Goal: Task Accomplishment & Management: Manage account settings

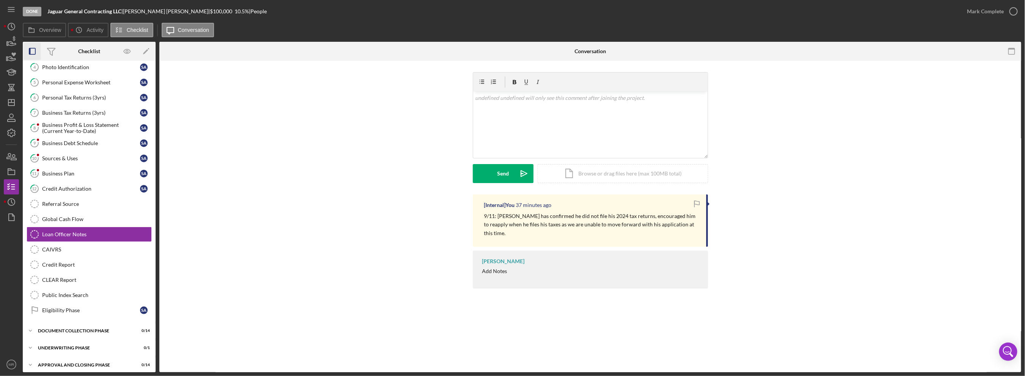
scroll to position [67, 0]
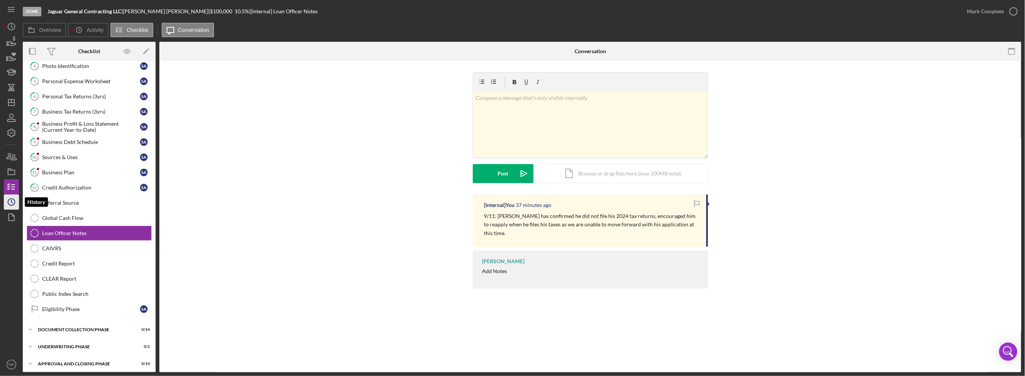
click at [6, 198] on icon "Icon/History" at bounding box center [11, 201] width 19 height 19
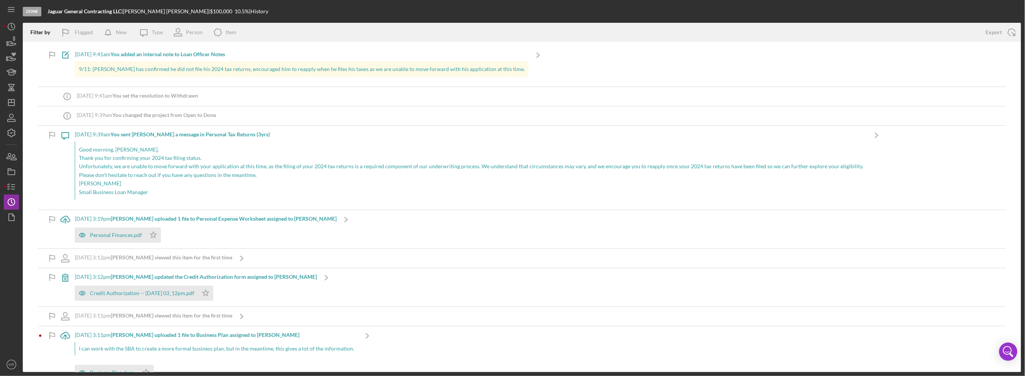
click at [163, 161] on p "Thank you for confirming your 2024 tax filing status." at bounding box center [471, 158] width 785 height 8
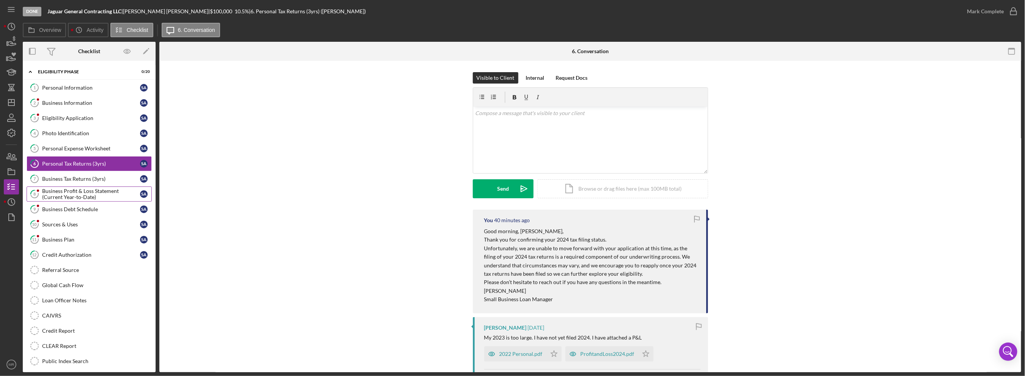
click at [86, 194] on div "Business Profit & Loss Statement (Current Year-to-Date)" at bounding box center [91, 194] width 98 height 12
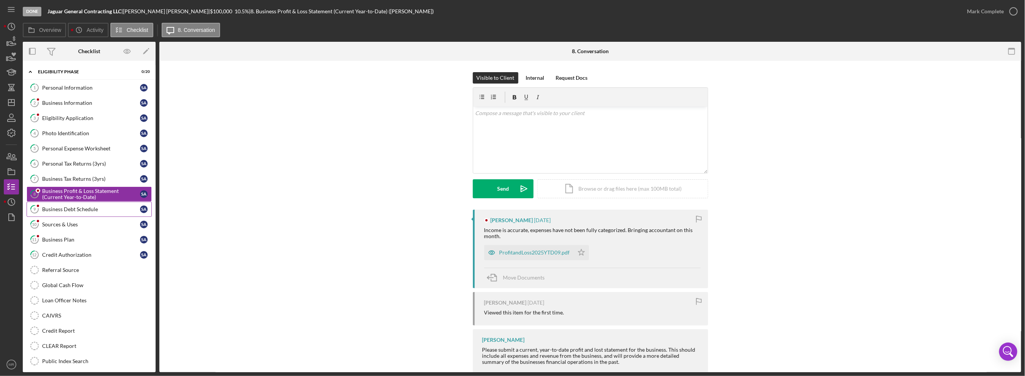
click at [79, 206] on div "Business Debt Schedule" at bounding box center [91, 209] width 98 height 6
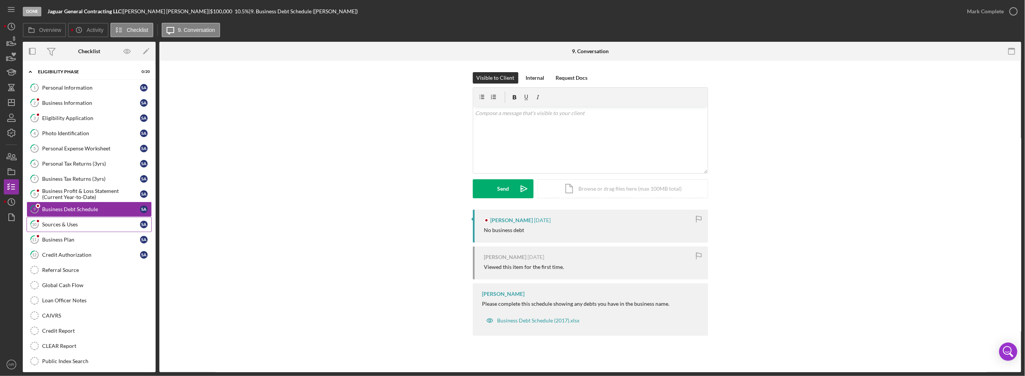
click at [73, 221] on div "Sources & Uses" at bounding box center [91, 224] width 98 height 6
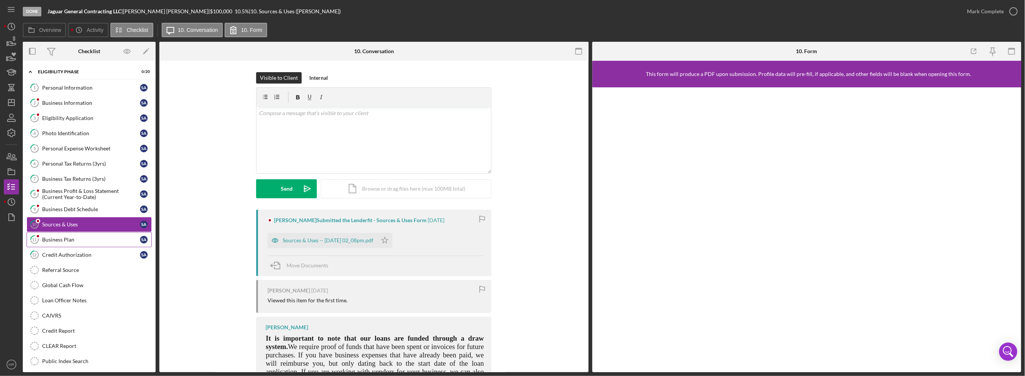
click at [68, 239] on div "Business Plan" at bounding box center [91, 240] width 98 height 6
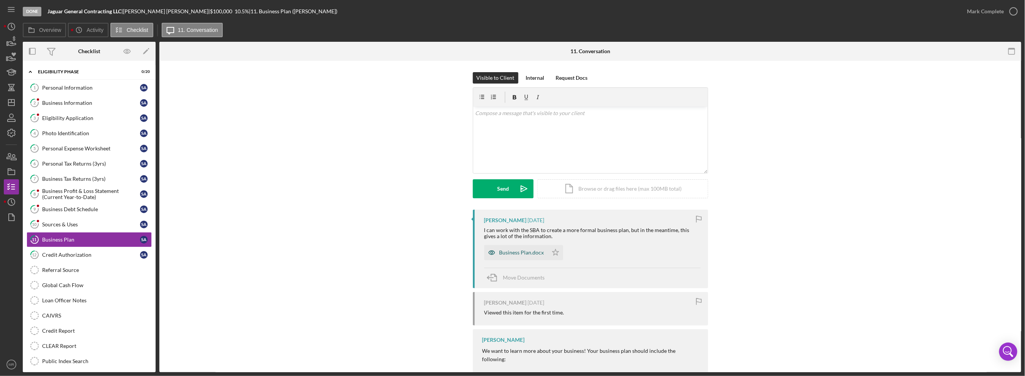
click at [508, 254] on div "Business Plan.docx" at bounding box center [522, 252] width 45 height 6
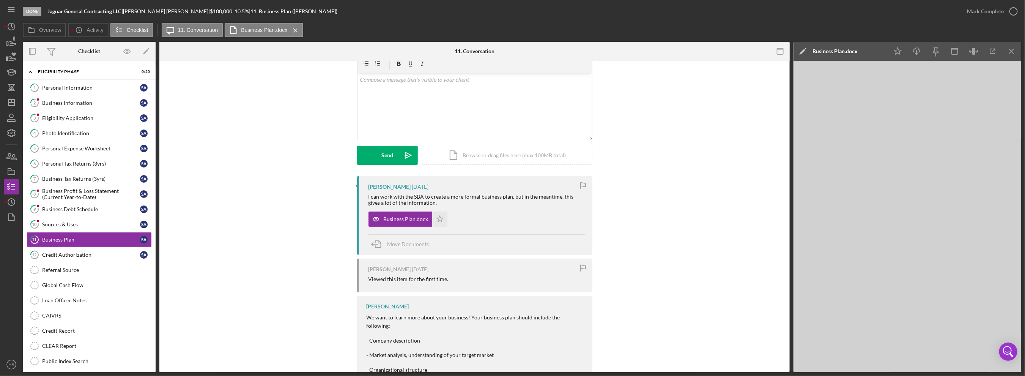
scroll to position [109, 0]
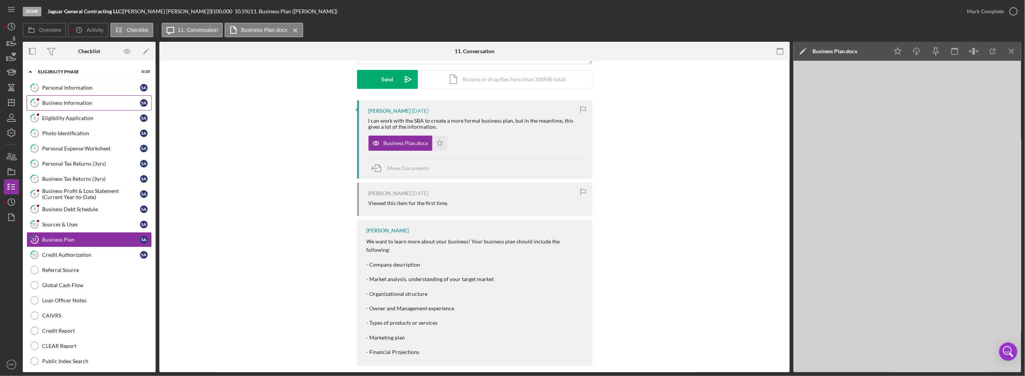
click at [52, 104] on div "Business Information" at bounding box center [91, 103] width 98 height 6
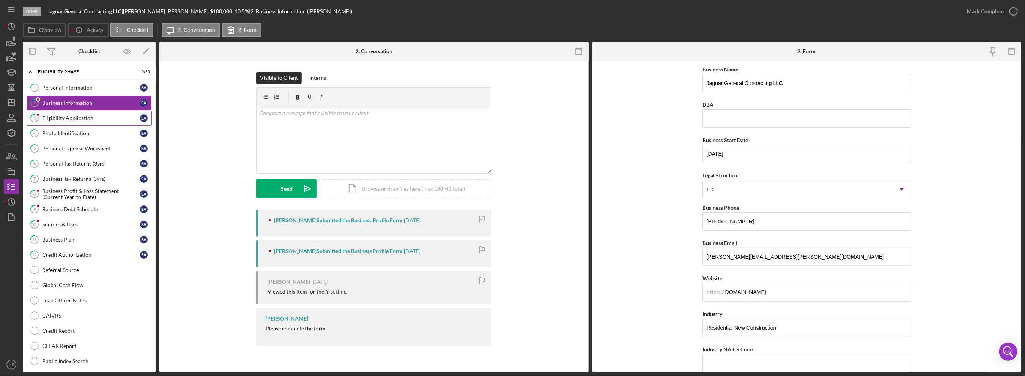
click at [53, 117] on div "Eligibility Application" at bounding box center [91, 118] width 98 height 6
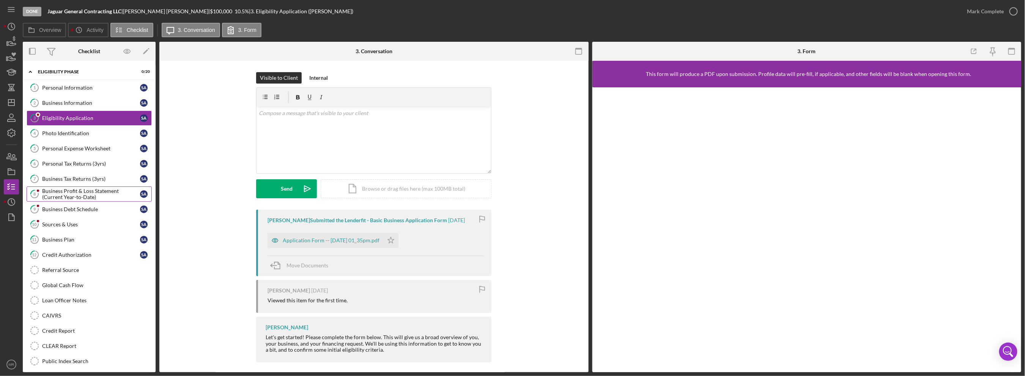
click at [62, 185] on div "1 Personal Information S A 2 Business Information S A 3 Eligibility Application…" at bounding box center [89, 234] width 133 height 308
click at [319, 244] on div "Application Form -- [DATE] 01_35pm.pdf" at bounding box center [326, 240] width 116 height 15
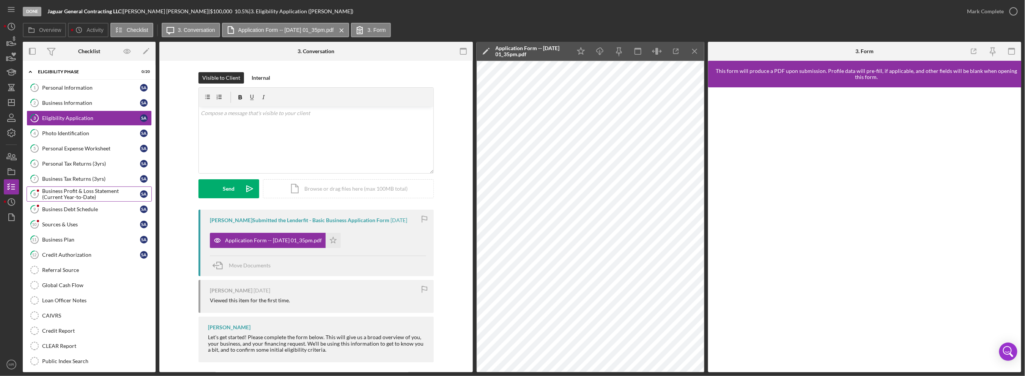
click at [88, 188] on div "Business Profit & Loss Statement (Current Year-to-Date)" at bounding box center [91, 194] width 98 height 12
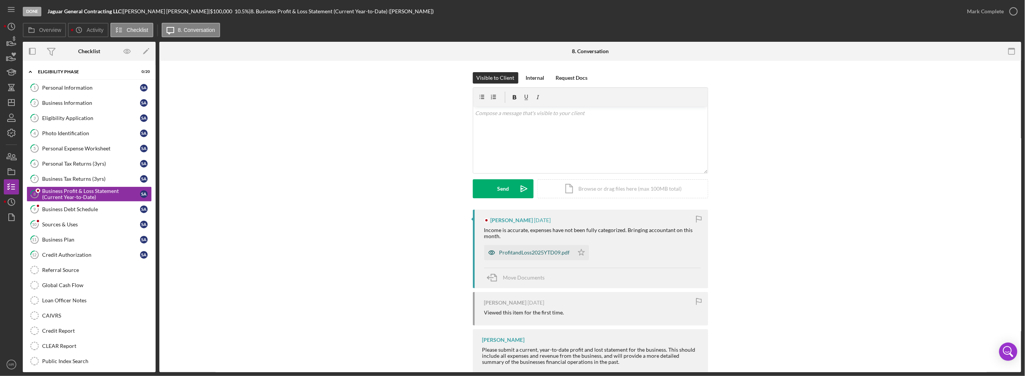
click at [547, 250] on div "ProfitandLoss2025YTD09.pdf" at bounding box center [535, 252] width 71 height 6
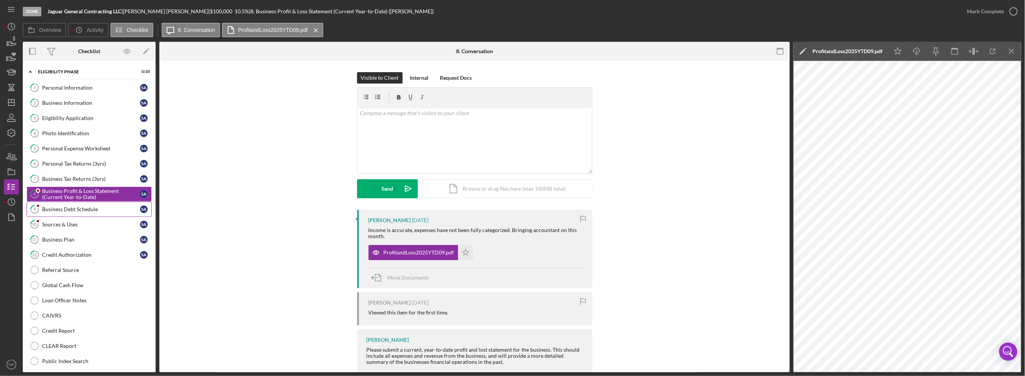
click at [82, 204] on link "9 Business Debt Schedule S A" at bounding box center [89, 209] width 125 height 15
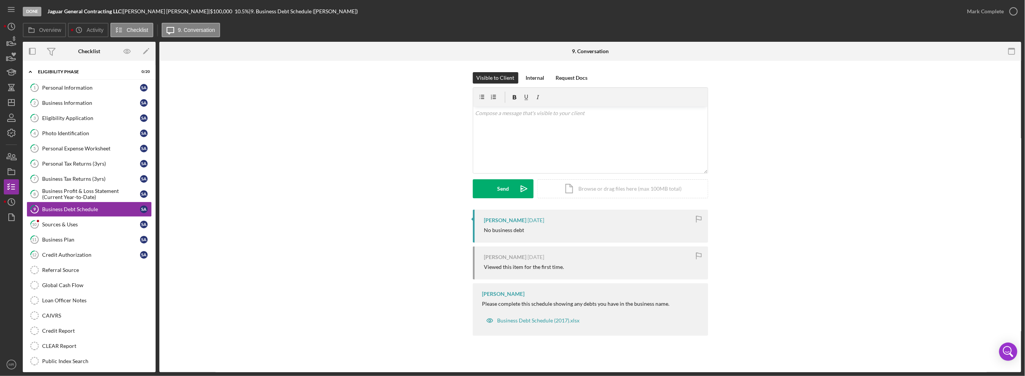
drag, startPoint x: 402, startPoint y: 232, endPoint x: 286, endPoint y: 230, distance: 115.8
click at [402, 232] on div "[PERSON_NAME] [DATE] No business debt [PERSON_NAME] [DATE] Viewed this item for…" at bounding box center [590, 275] width 839 height 130
click at [99, 226] on link "10 Sources & Uses S A" at bounding box center [89, 224] width 125 height 15
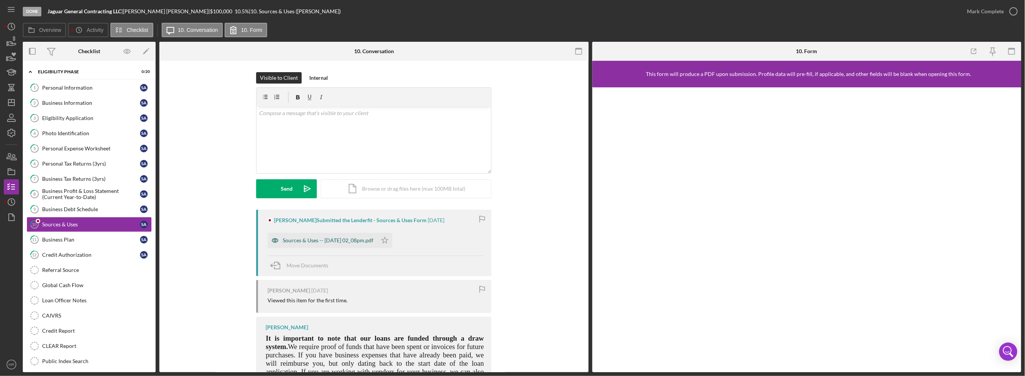
click at [352, 243] on div "Sources & Uses -- [DATE] 02_08pm.pdf" at bounding box center [323, 240] width 110 height 15
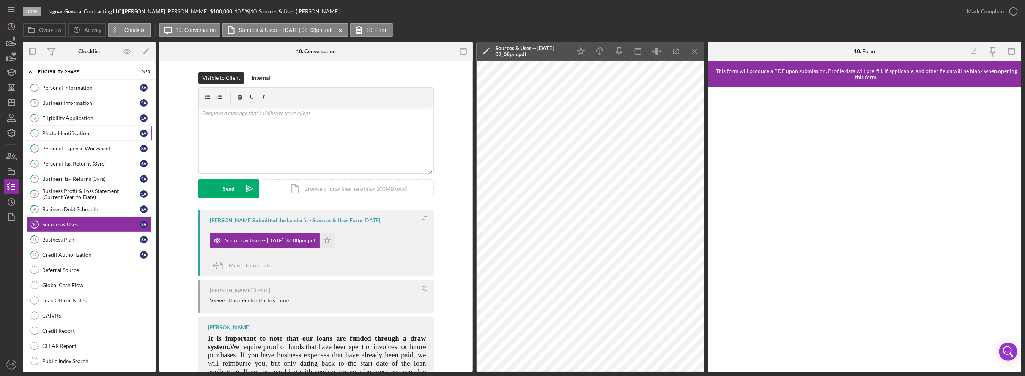
click at [69, 128] on link "4 Photo Identification S A" at bounding box center [89, 133] width 125 height 15
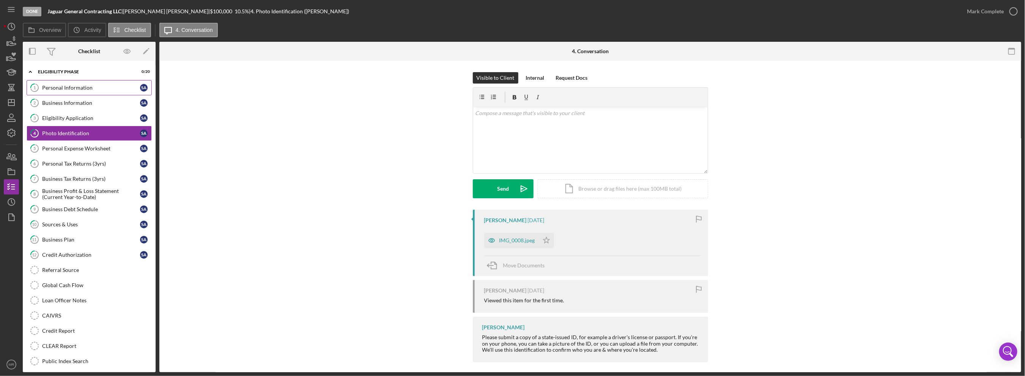
click at [73, 85] on div "Personal Information" at bounding box center [91, 88] width 98 height 6
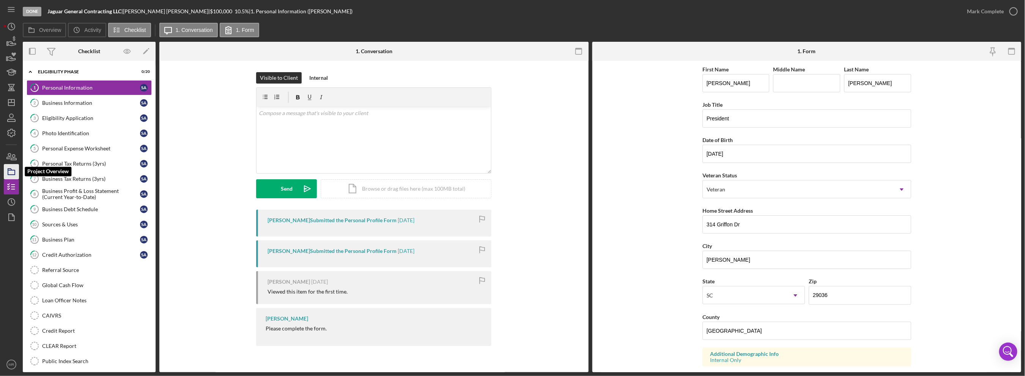
click at [14, 169] on icon "button" at bounding box center [11, 171] width 19 height 19
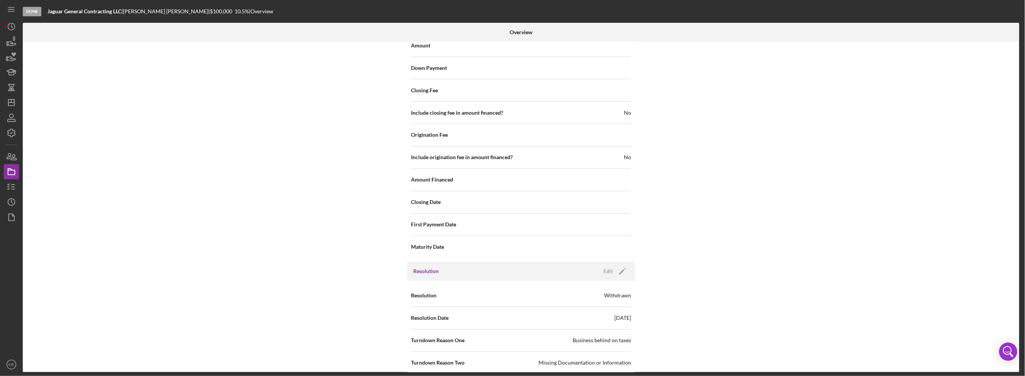
scroll to position [820, 0]
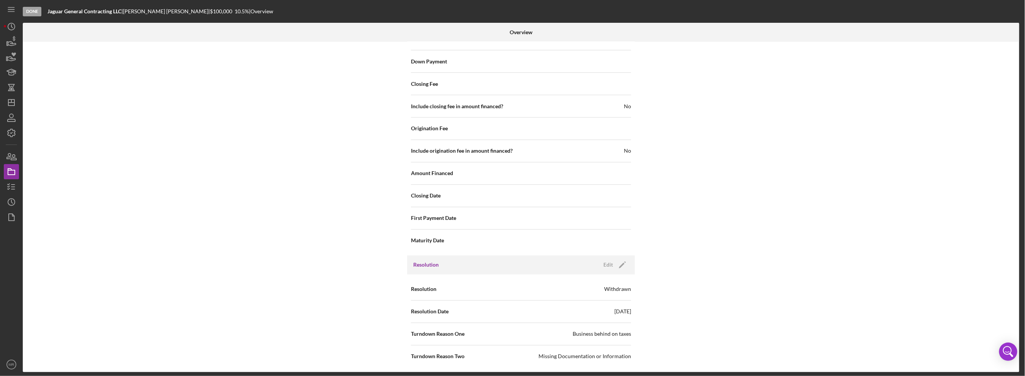
click at [127, 88] on div "Internal Workflow Stage Done Icon/Dropdown Arrow Archive (can unarchive later i…" at bounding box center [521, 207] width 997 height 330
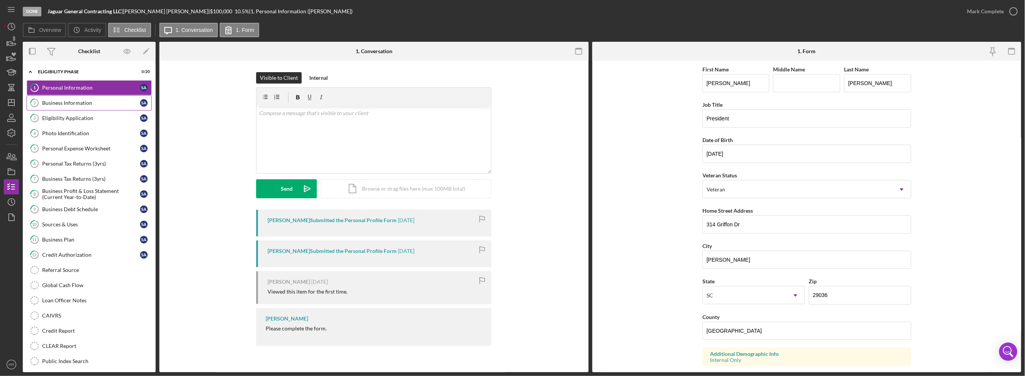
click at [84, 95] on link "2 Business Information S A" at bounding box center [89, 102] width 125 height 15
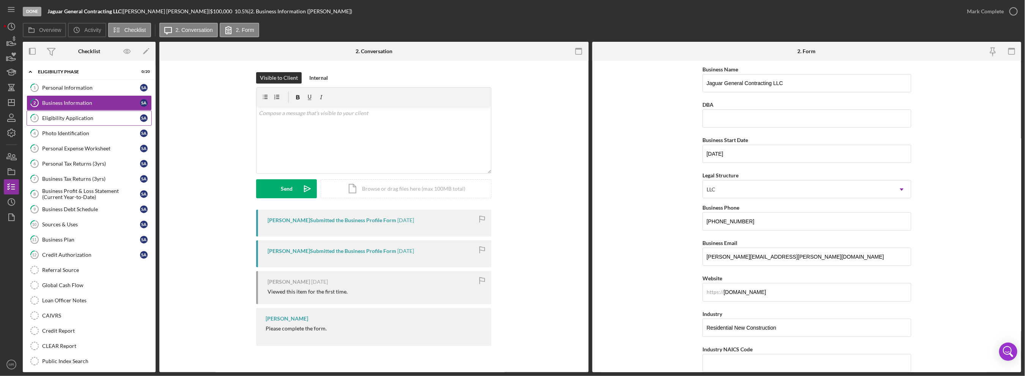
click at [90, 113] on link "3 Eligibility Application S A" at bounding box center [89, 117] width 125 height 15
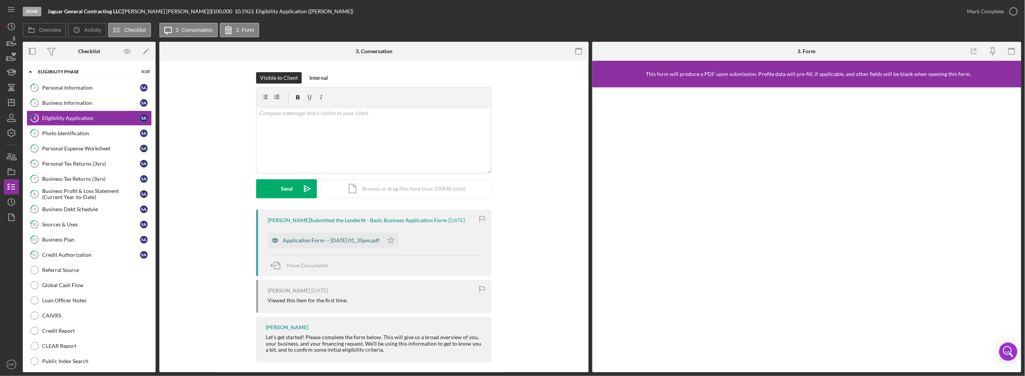
click at [358, 239] on div "Application Form -- [DATE] 01_35pm.pdf" at bounding box center [331, 240] width 97 height 6
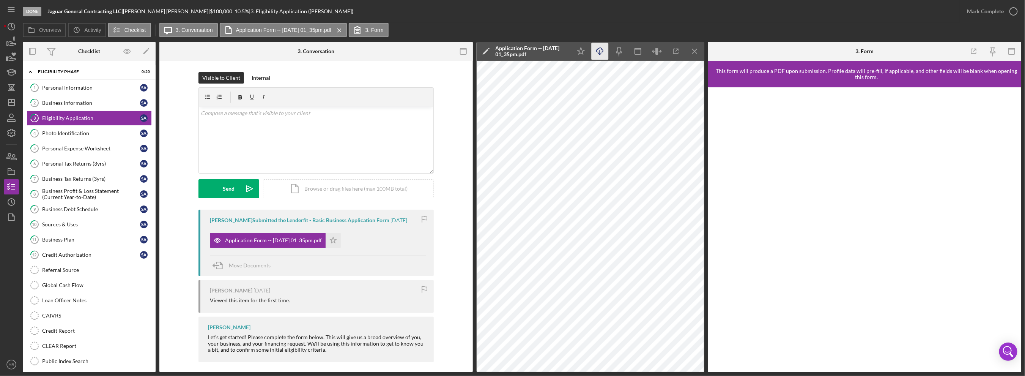
click at [600, 44] on icon "Icon/Download" at bounding box center [600, 51] width 17 height 17
click at [576, 54] on icon "Icon/Star" at bounding box center [581, 51] width 17 height 17
click at [86, 134] on div "Photo Identification" at bounding box center [91, 133] width 98 height 6
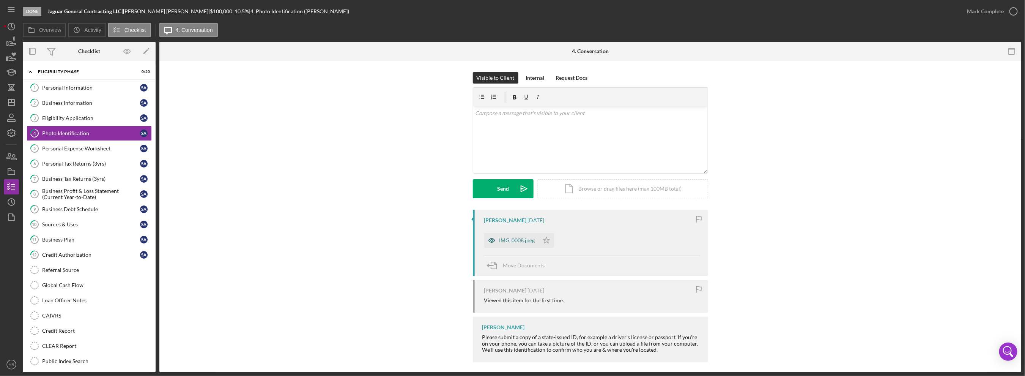
click at [528, 241] on div "IMG_0008.jpeg" at bounding box center [518, 240] width 36 height 6
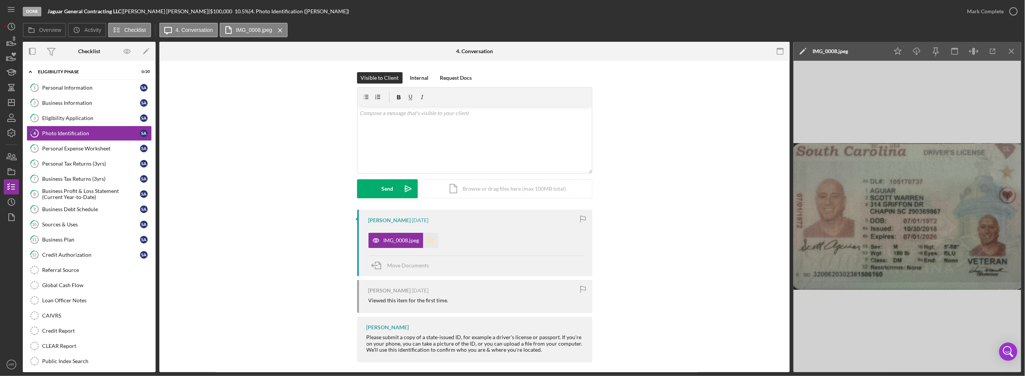
click at [427, 241] on icon "Icon/Star" at bounding box center [430, 240] width 15 height 15
click at [912, 48] on icon "Icon/Download" at bounding box center [917, 51] width 17 height 17
click at [78, 147] on div "Personal Expense Worksheet" at bounding box center [91, 148] width 98 height 6
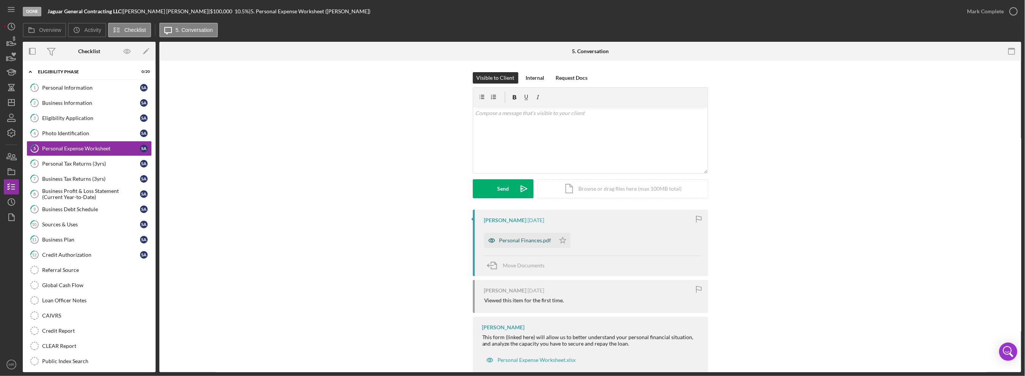
click at [535, 243] on div "Personal Finances.pdf" at bounding box center [526, 240] width 52 height 6
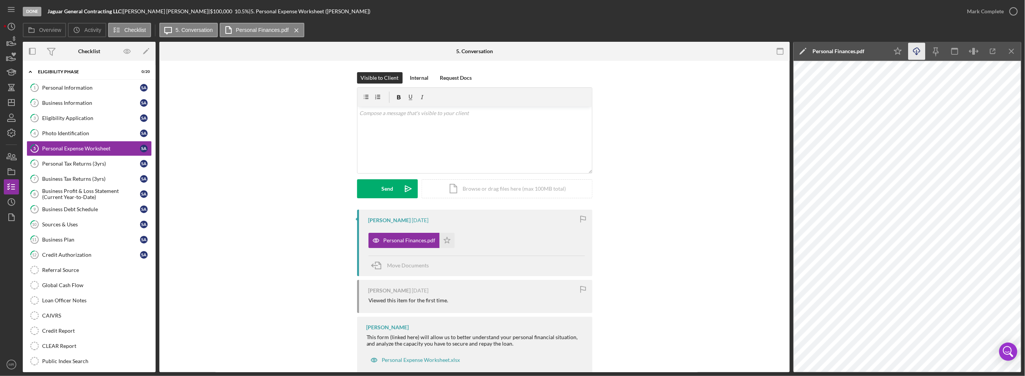
click at [922, 54] on icon "Icon/Download" at bounding box center [917, 51] width 17 height 17
click at [53, 169] on link "6 Personal Tax Returns (3yrs) S A" at bounding box center [89, 163] width 125 height 15
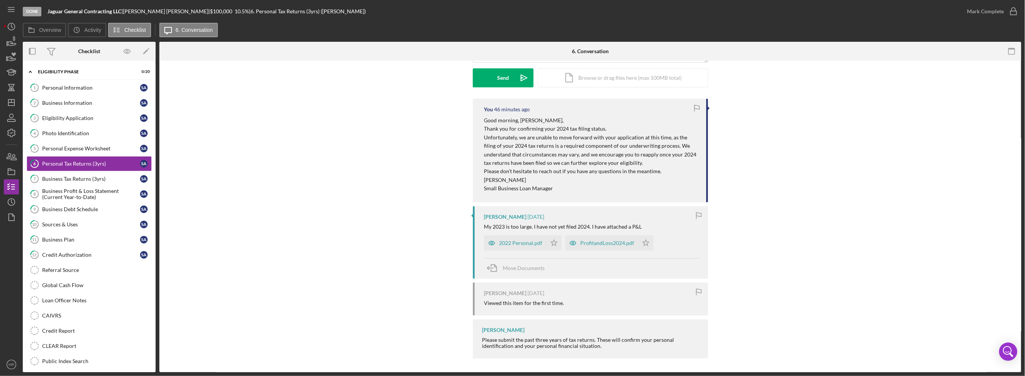
scroll to position [112, 0]
click at [594, 243] on div "ProfitandLoss2024.pdf" at bounding box center [608, 242] width 54 height 6
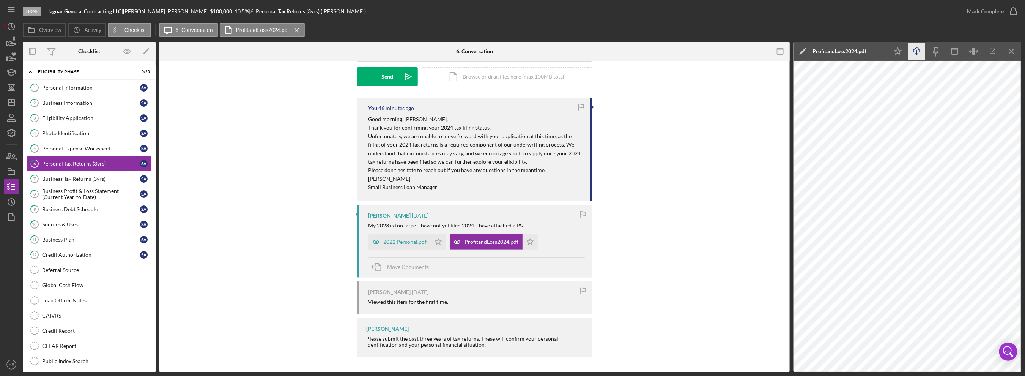
click at [922, 54] on icon "Icon/Download" at bounding box center [917, 51] width 17 height 17
click at [407, 241] on div "2022 Personal.pdf" at bounding box center [405, 242] width 43 height 6
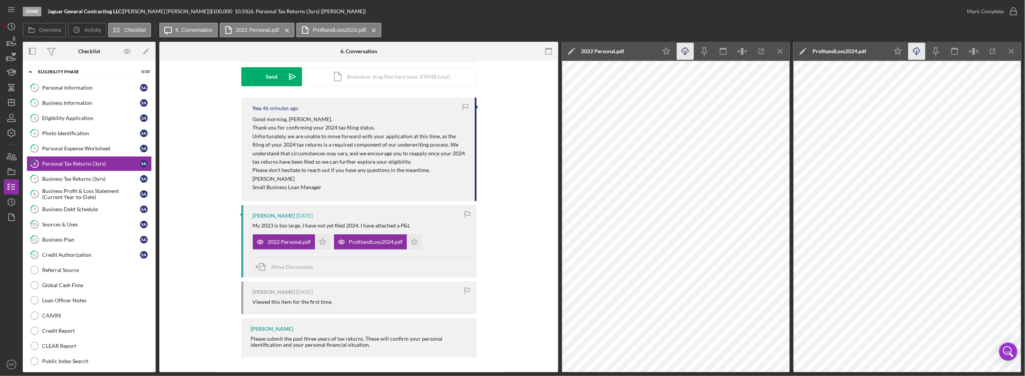
click at [685, 49] on icon "button" at bounding box center [685, 50] width 6 height 4
click at [781, 47] on icon "Icon/Menu Close" at bounding box center [780, 51] width 17 height 17
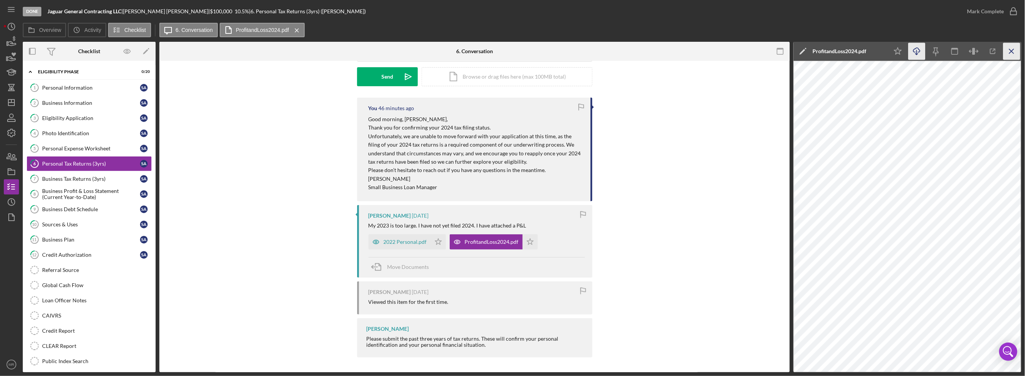
click at [1020, 51] on icon "Icon/Menu Close" at bounding box center [1012, 51] width 17 height 17
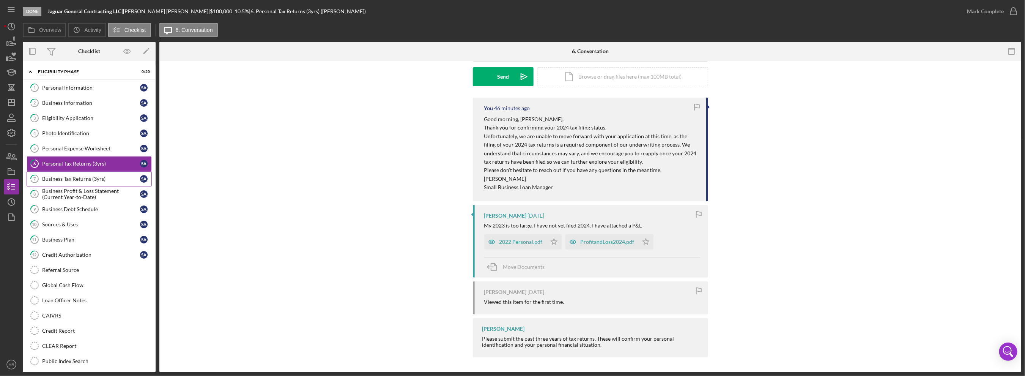
click at [69, 179] on div "Business Tax Returns (3yrs)" at bounding box center [91, 179] width 98 height 6
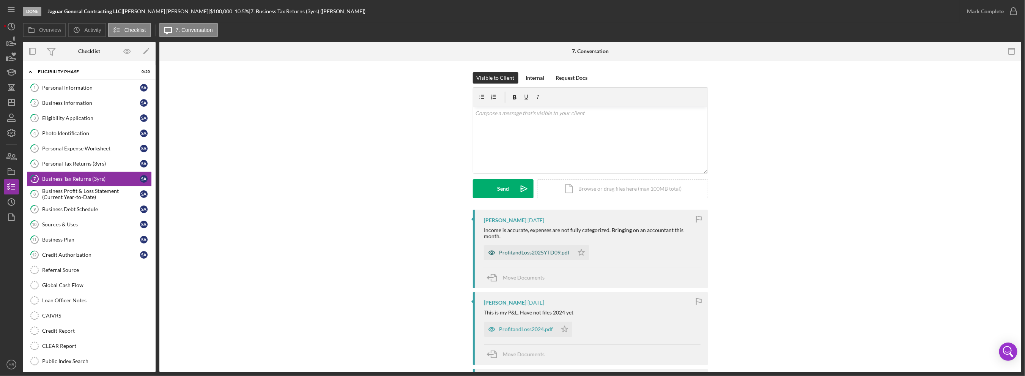
click at [531, 249] on div "ProfitandLoss2025YTD09.pdf" at bounding box center [535, 252] width 71 height 6
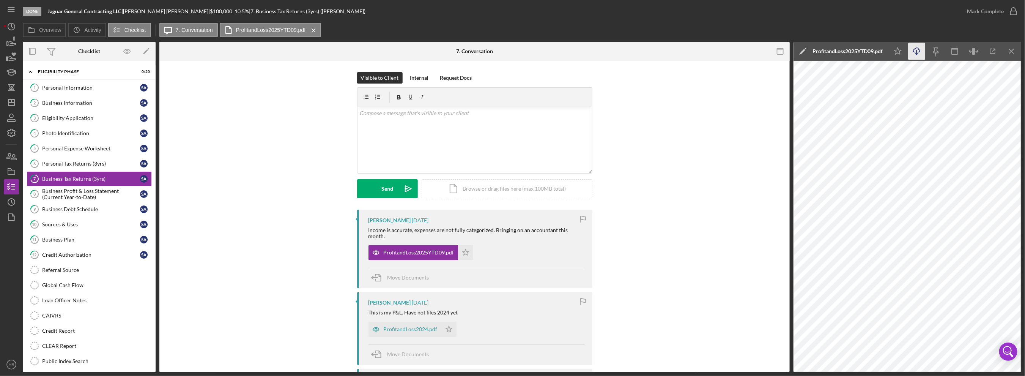
click at [917, 52] on line "button" at bounding box center [917, 52] width 0 height 4
click at [123, 192] on div "Business Profit & Loss Statement (Current Year-to-Date)" at bounding box center [91, 194] width 98 height 12
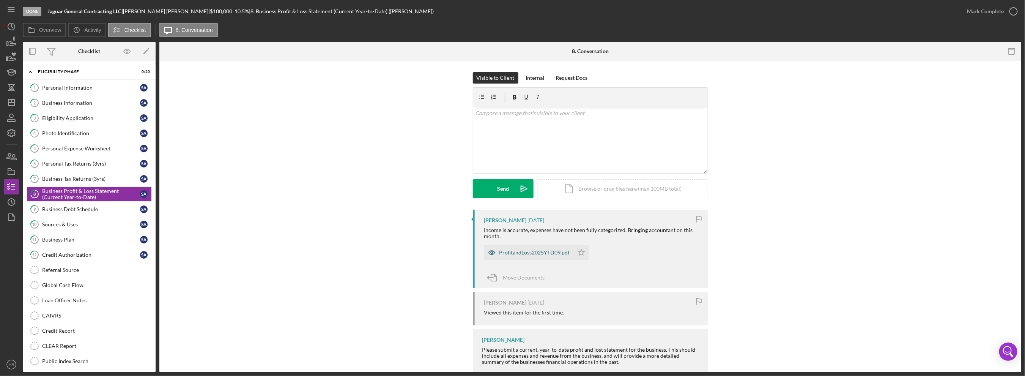
click at [536, 254] on div "ProfitandLoss2025YTD09.pdf" at bounding box center [535, 252] width 71 height 6
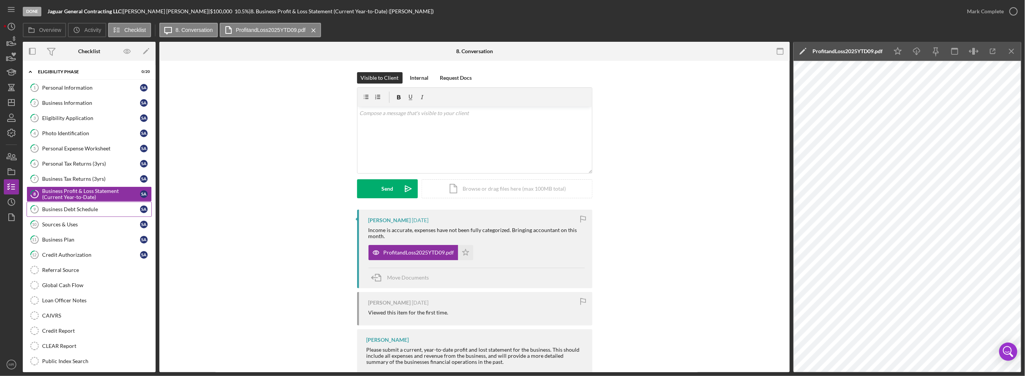
click at [95, 209] on div "Business Debt Schedule" at bounding box center [91, 209] width 98 height 6
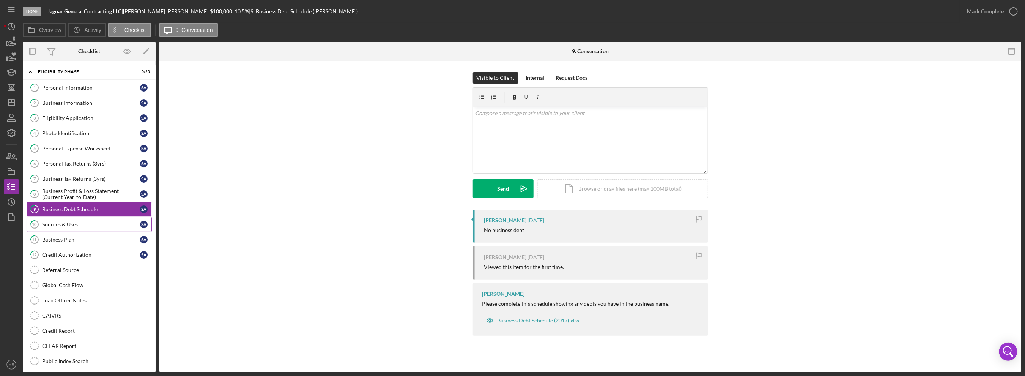
click at [70, 221] on div "Sources & Uses" at bounding box center [91, 224] width 98 height 6
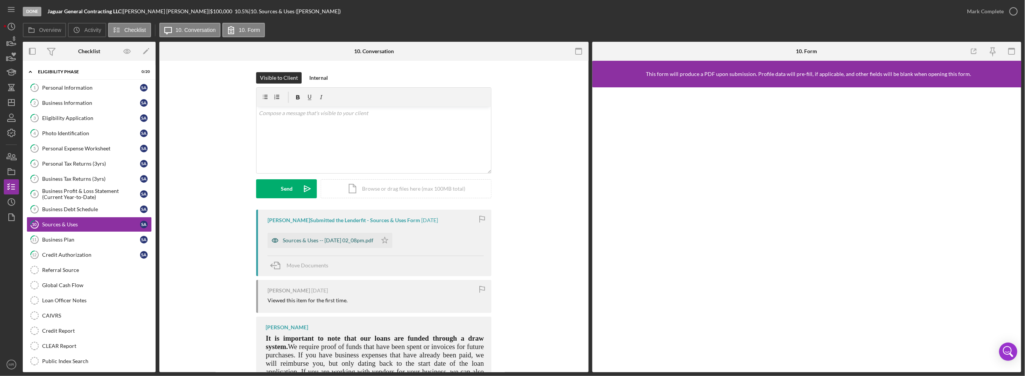
click at [320, 241] on div "Sources & Uses -- [DATE] 02_08pm.pdf" at bounding box center [328, 240] width 91 height 6
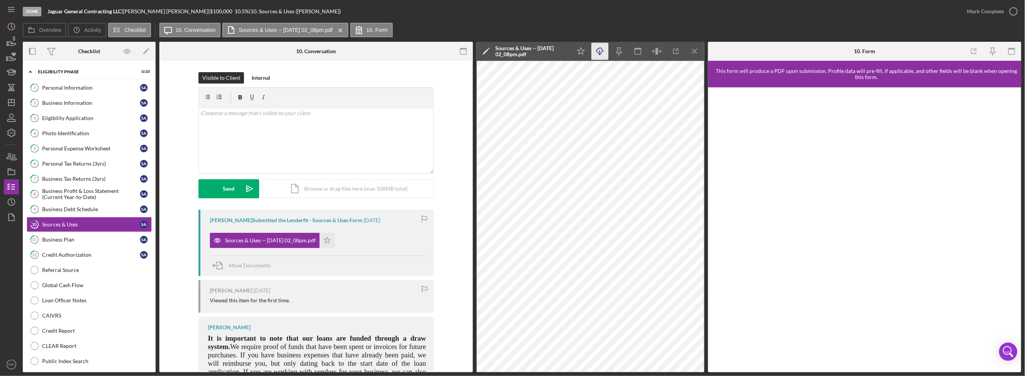
click at [603, 56] on icon "Icon/Download" at bounding box center [600, 51] width 17 height 17
click at [90, 233] on link "11 Business Plan S A" at bounding box center [89, 239] width 125 height 15
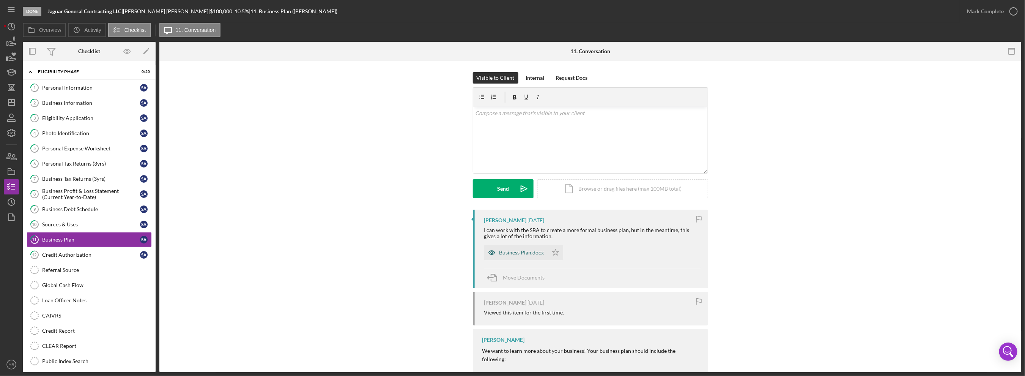
click at [520, 252] on div "Business Plan.docx" at bounding box center [522, 252] width 45 height 6
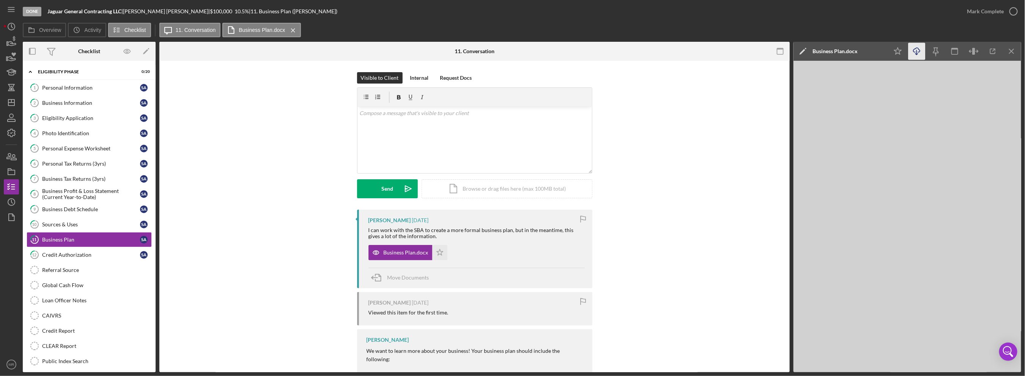
click at [910, 54] on icon "Icon/Download" at bounding box center [917, 51] width 17 height 17
click at [40, 253] on icon "12" at bounding box center [34, 254] width 19 height 19
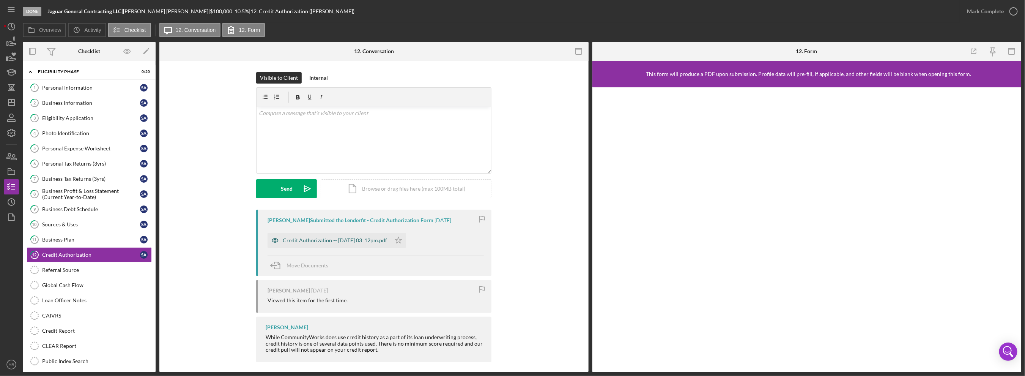
click at [359, 240] on div "Credit Authorization -- [DATE] 03_12pm.pdf" at bounding box center [335, 240] width 104 height 6
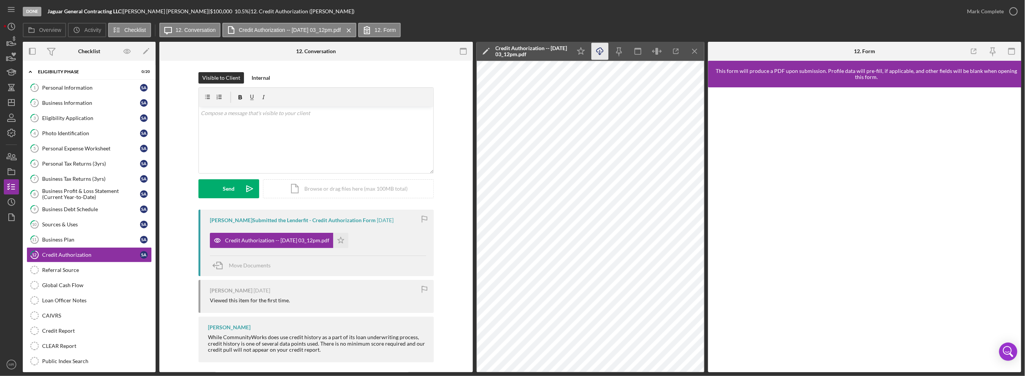
click at [604, 52] on icon "Icon/Download" at bounding box center [600, 51] width 17 height 17
click at [694, 50] on line "button" at bounding box center [695, 51] width 4 height 4
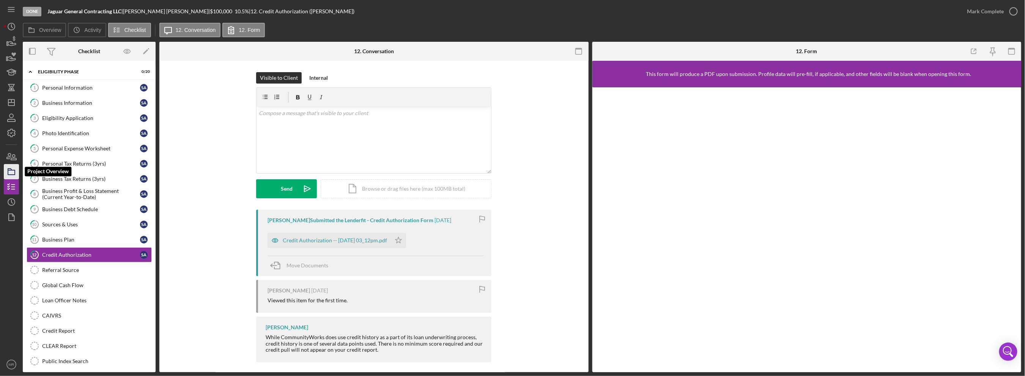
click at [10, 168] on icon "button" at bounding box center [11, 171] width 19 height 19
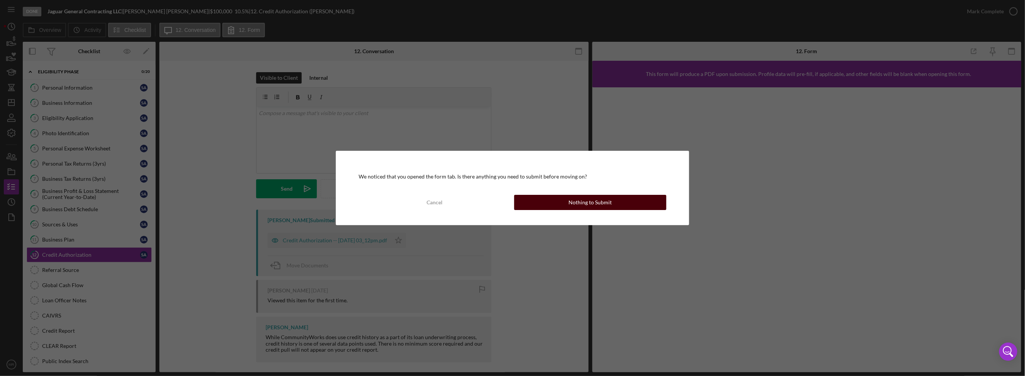
click at [543, 204] on button "Nothing to Submit" at bounding box center [590, 202] width 152 height 15
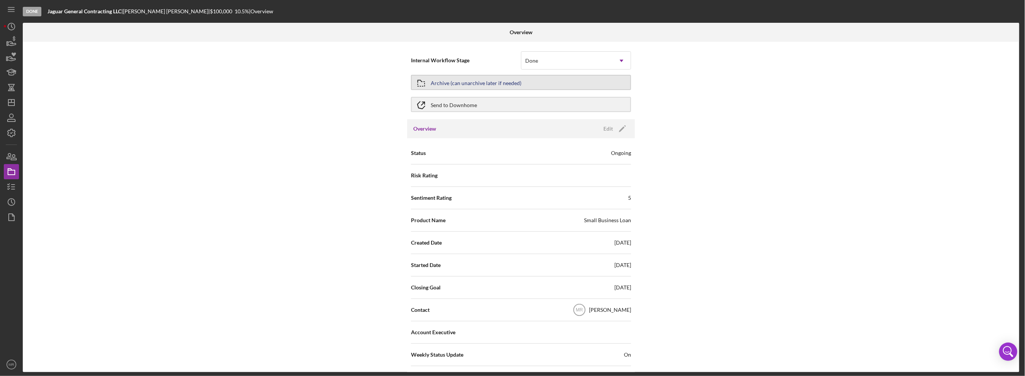
click at [510, 79] on div "Archive (can unarchive later if needed)" at bounding box center [476, 83] width 91 height 14
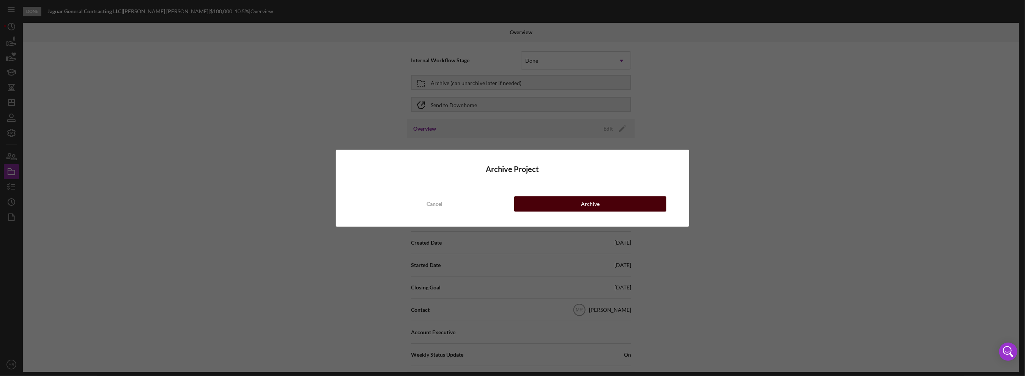
click at [577, 207] on button "Archive" at bounding box center [590, 203] width 152 height 15
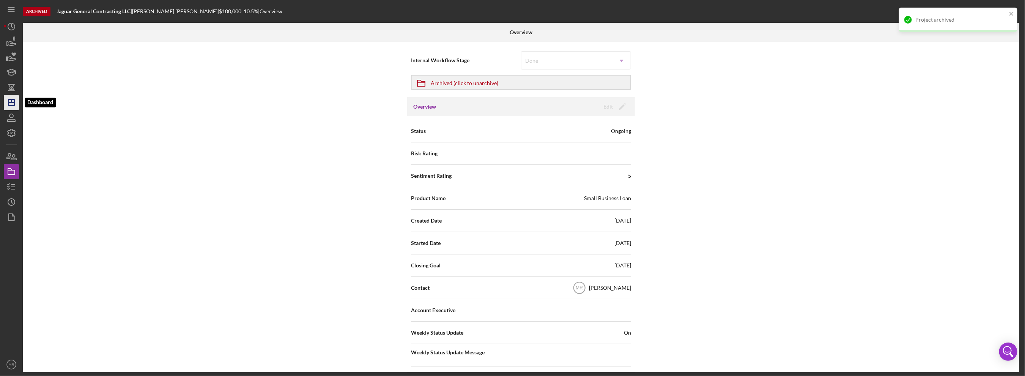
click at [10, 104] on icon "Icon/Dashboard" at bounding box center [11, 102] width 19 height 19
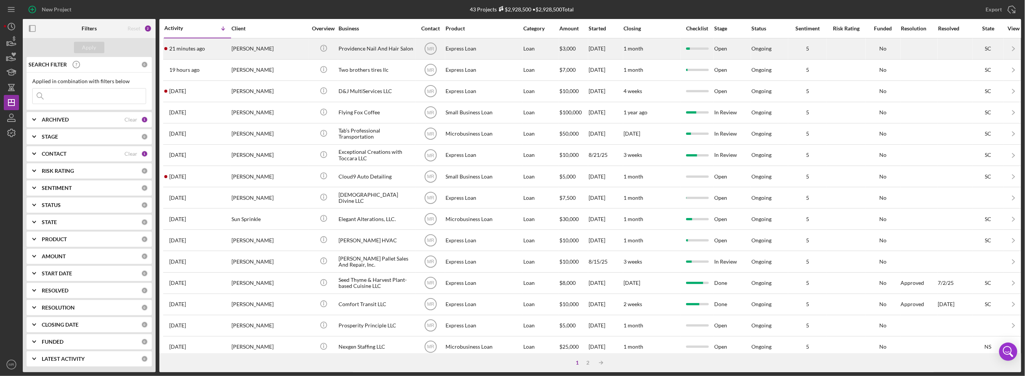
click at [215, 46] on div "21 minutes ago [PERSON_NAME]" at bounding box center [197, 49] width 66 height 20
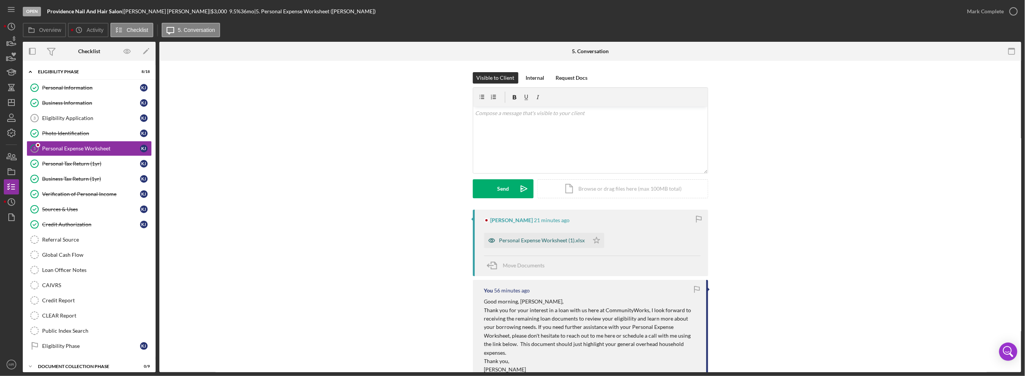
click at [566, 237] on div "Personal Expense Worksheet (1).xlsx" at bounding box center [543, 240] width 86 height 6
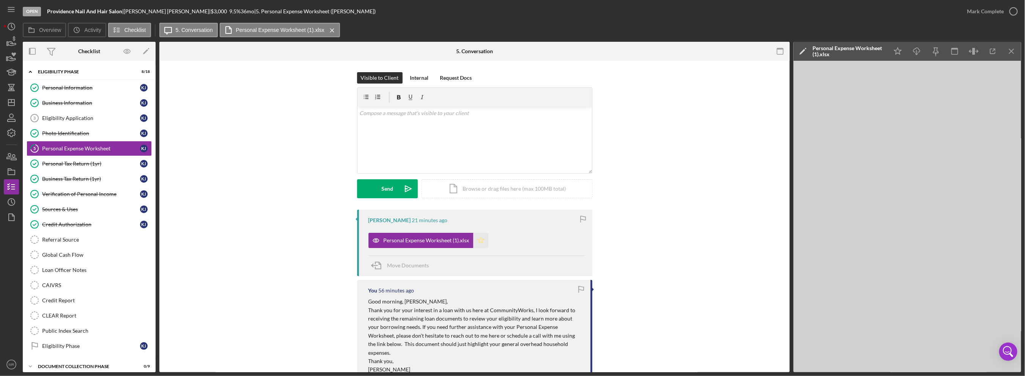
click at [485, 239] on icon "Icon/Star" at bounding box center [480, 240] width 15 height 15
click at [1001, 9] on div "Mark Complete" at bounding box center [986, 11] width 37 height 15
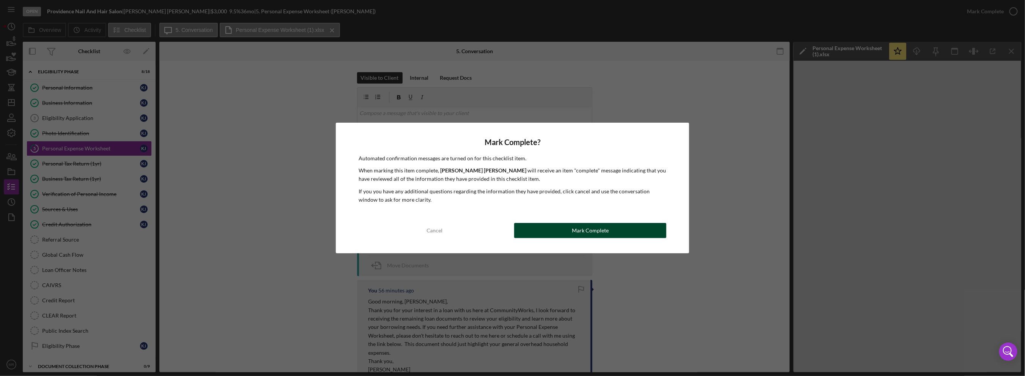
click at [603, 227] on div "Mark Complete" at bounding box center [590, 230] width 37 height 15
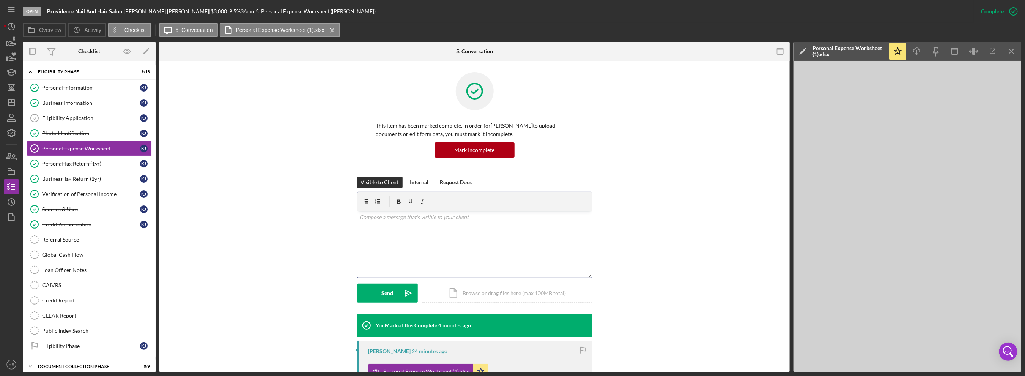
click at [387, 239] on div "v Color teal Color pink Remove color Add row above Add row below Add column bef…" at bounding box center [475, 244] width 235 height 66
click at [537, 247] on div "v Color teal Color pink Remove color Add row above Add row below Add column bef…" at bounding box center [475, 244] width 235 height 66
click at [106, 126] on link "Photo Identification Photo Identification K J" at bounding box center [89, 133] width 125 height 15
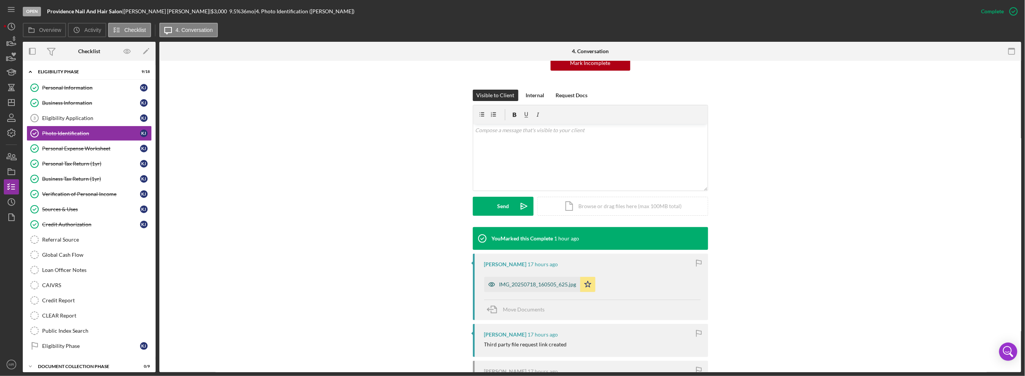
scroll to position [114, 0]
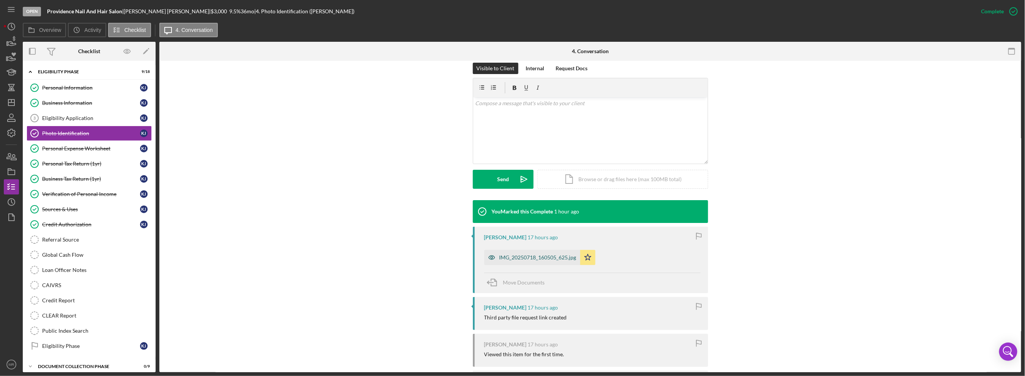
click at [543, 251] on div "IMG_20250718_160505_625.jpg" at bounding box center [532, 257] width 96 height 15
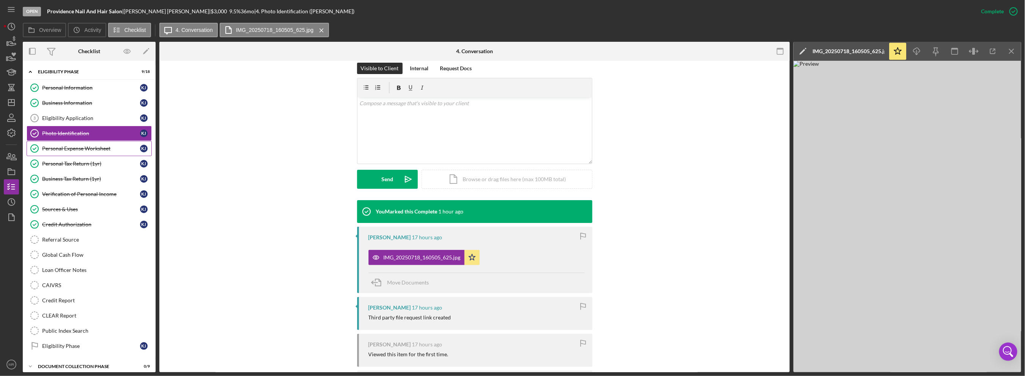
click at [82, 143] on link "Personal Expense Worksheet Personal Expense Worksheet K J" at bounding box center [89, 148] width 125 height 15
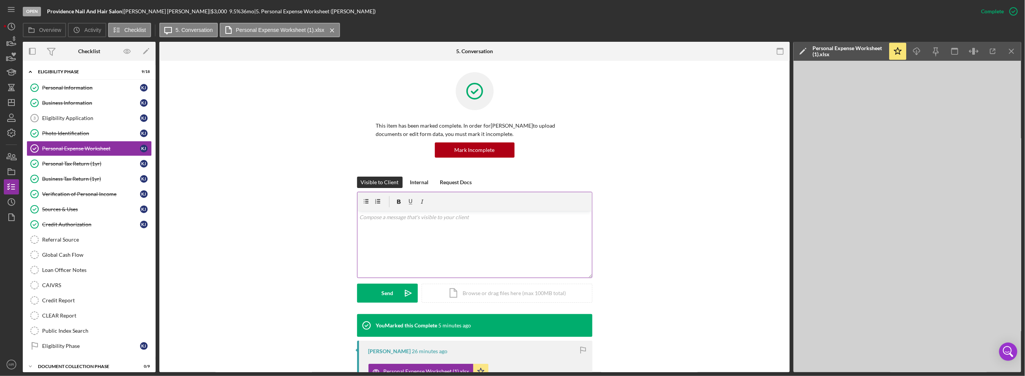
click at [428, 250] on div "v Color teal Color pink Remove color Add row above Add row below Add column bef…" at bounding box center [475, 244] width 235 height 66
click at [60, 162] on div "Personal Tax Return (1yr)" at bounding box center [91, 164] width 98 height 6
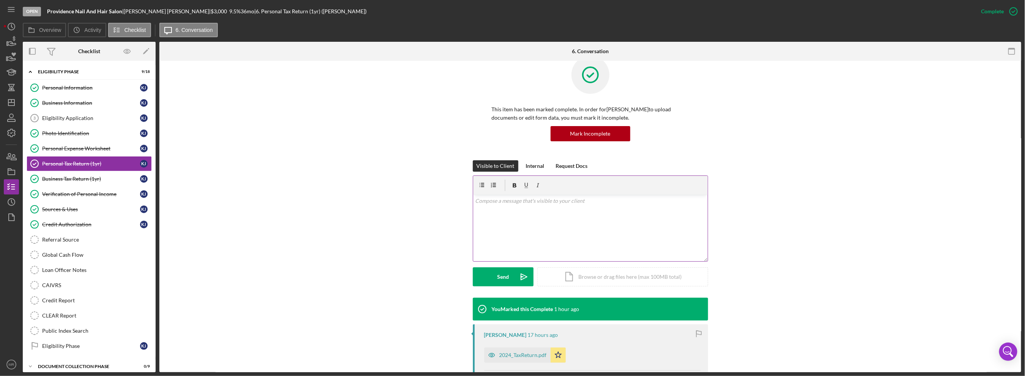
scroll to position [76, 0]
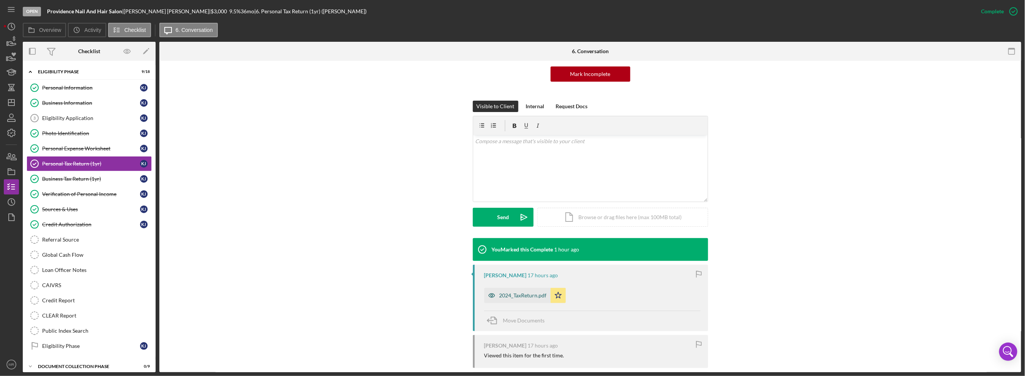
click at [527, 292] on div "2024_TaxReturn.pdf" at bounding box center [523, 295] width 47 height 6
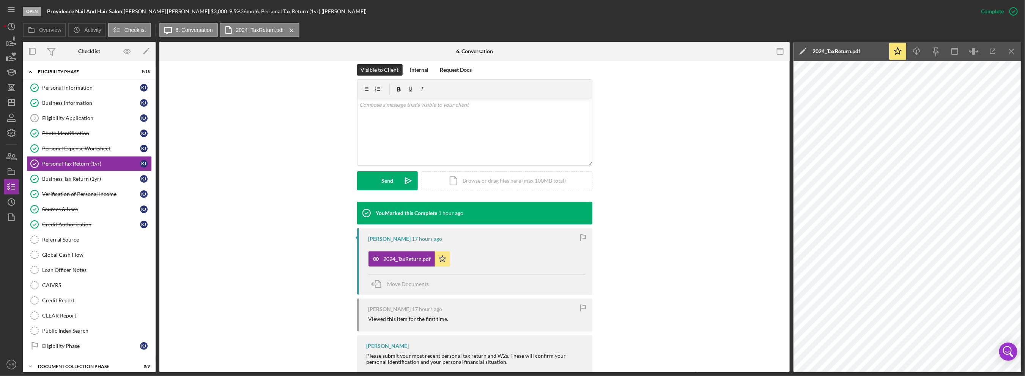
scroll to position [114, 0]
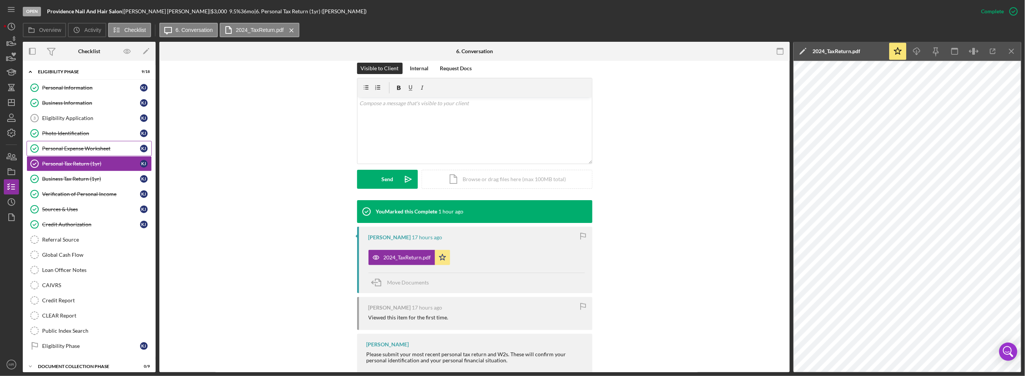
click at [78, 146] on div "Personal Expense Worksheet" at bounding box center [91, 148] width 98 height 6
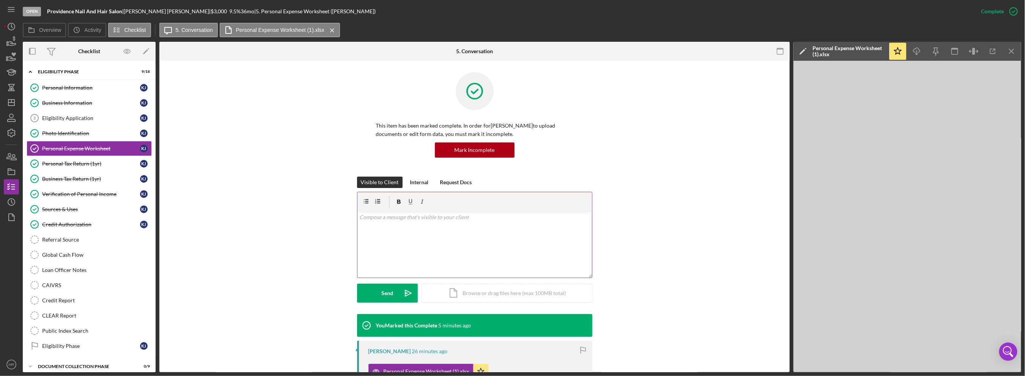
click at [420, 230] on div "v Color teal Color pink Remove color Add row above Add row below Add column bef…" at bounding box center [475, 244] width 235 height 66
click at [446, 219] on p "Can you confirm whether your home is paid in full, no mortgage, living with fam…" at bounding box center [475, 217] width 230 height 8
click at [0, 101] on div "Open Providence Nail And Hair Salon | [PERSON_NAME] | $3,000 $3,000 9.5 % 36 mo…" at bounding box center [512, 188] width 1025 height 376
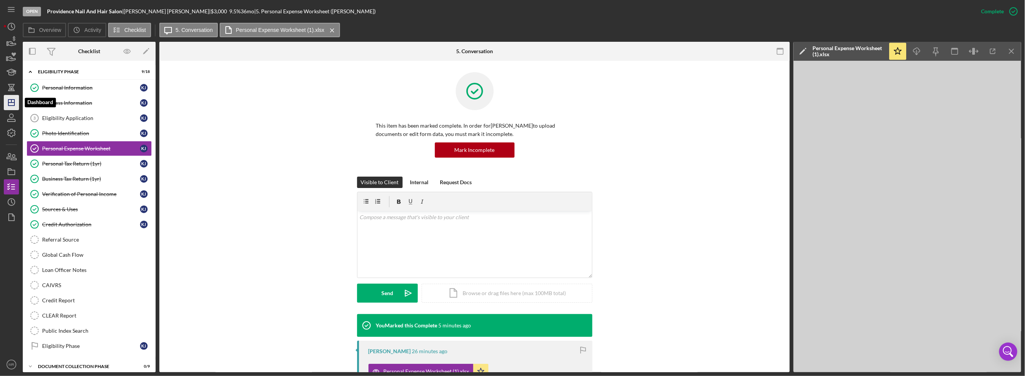
click at [7, 101] on icon "Icon/Dashboard" at bounding box center [11, 102] width 19 height 19
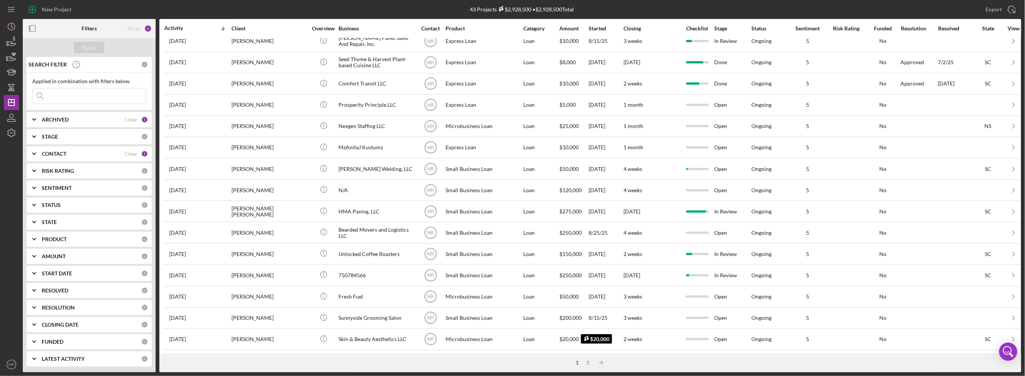
scroll to position [221, 0]
click at [588, 361] on div "2" at bounding box center [588, 363] width 11 height 6
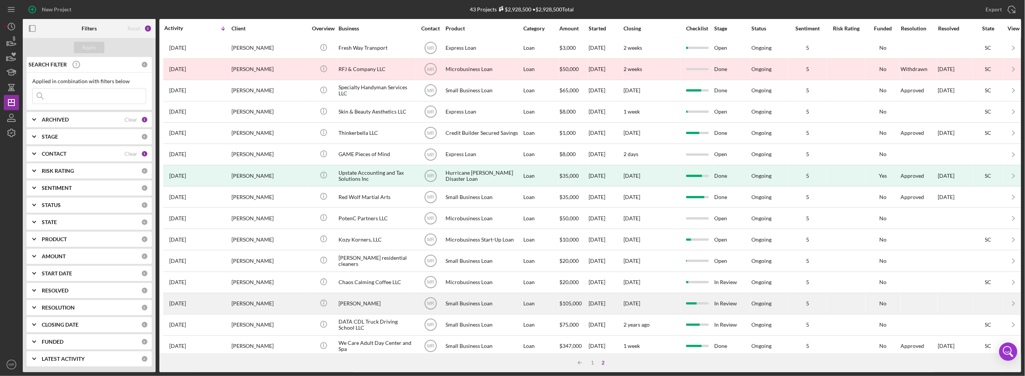
scroll to position [0, 0]
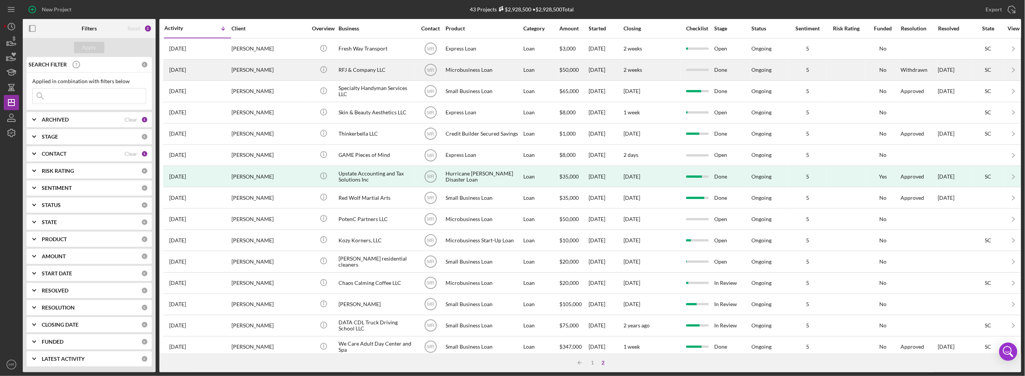
click at [292, 68] on div "[PERSON_NAME]" at bounding box center [270, 70] width 76 height 20
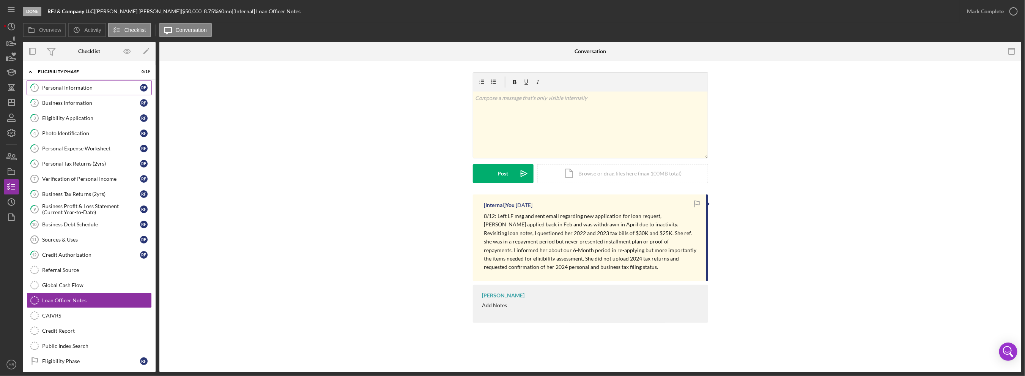
click at [44, 86] on div "Personal Information" at bounding box center [91, 88] width 98 height 6
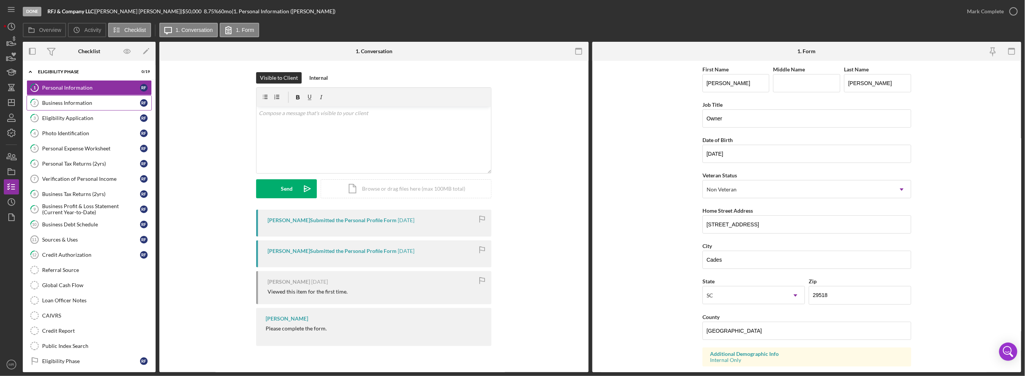
click at [49, 101] on div "Business Information" at bounding box center [91, 103] width 98 height 6
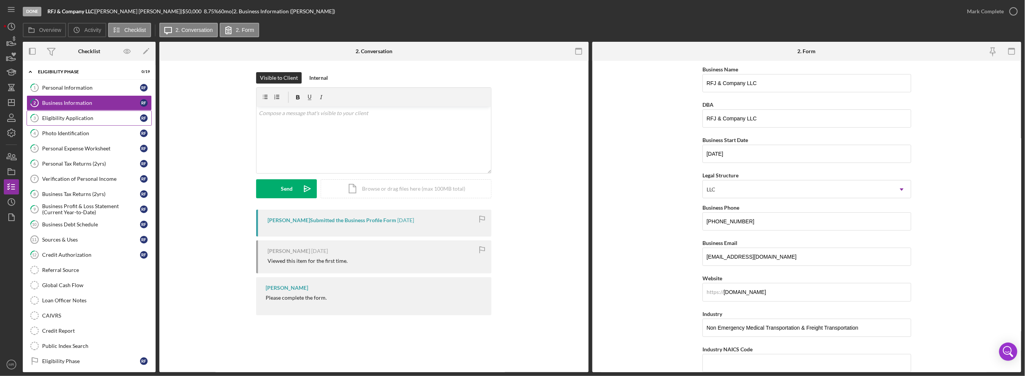
click at [56, 119] on div "Eligibility Application" at bounding box center [91, 118] width 98 height 6
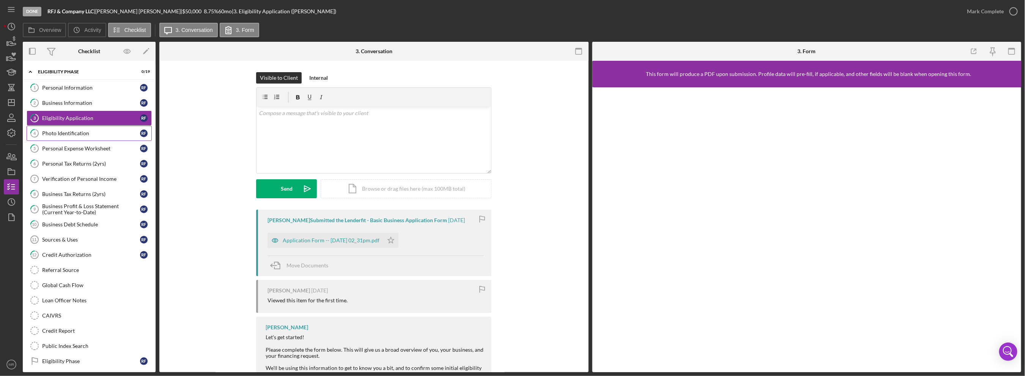
click at [65, 135] on link "4 Photo Identification R F" at bounding box center [89, 133] width 125 height 15
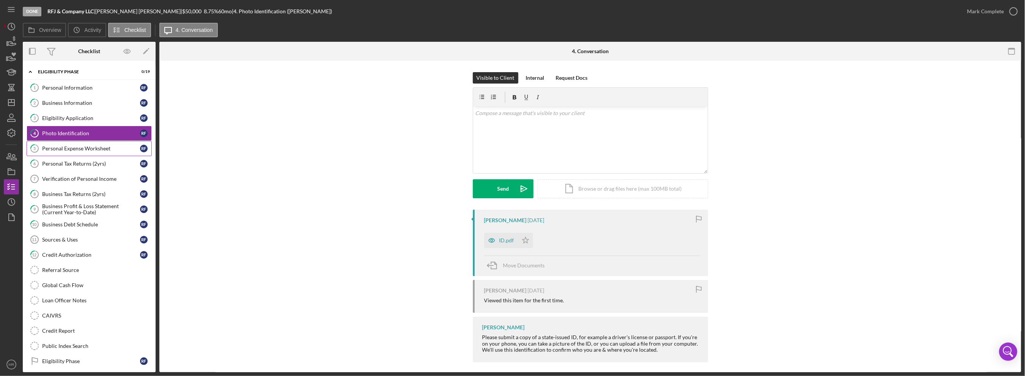
click at [64, 150] on div "Personal Expense Worksheet" at bounding box center [91, 148] width 98 height 6
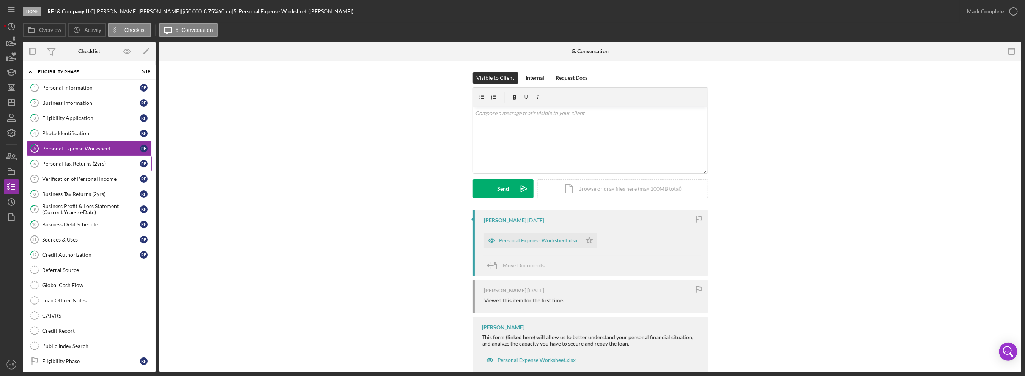
click at [66, 161] on div "Personal Tax Returns (2yrs)" at bounding box center [91, 164] width 98 height 6
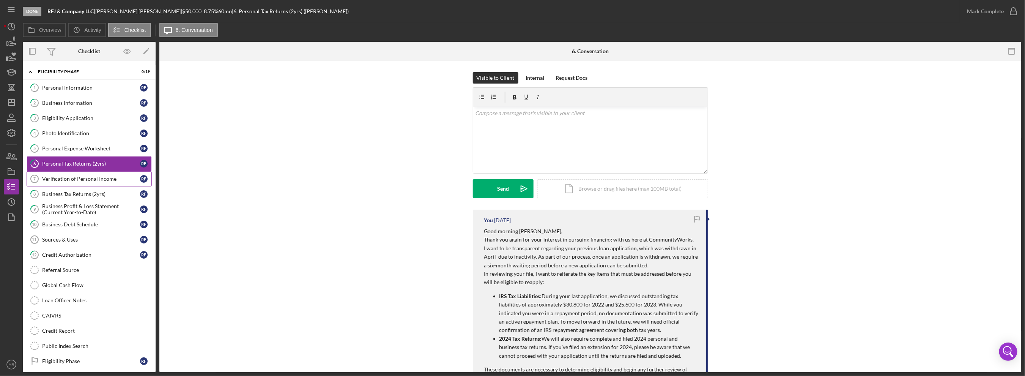
click at [70, 180] on div "Verification of Personal Income" at bounding box center [91, 179] width 98 height 6
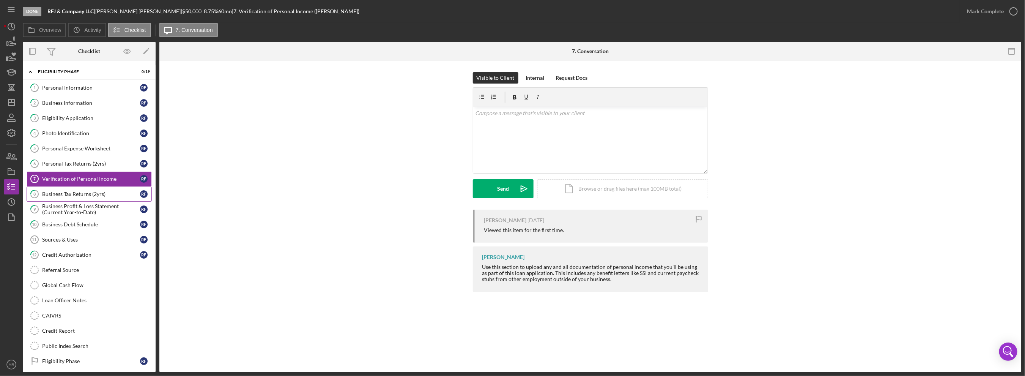
click at [76, 199] on link "8 Business Tax Returns (2yrs) R F" at bounding box center [89, 193] width 125 height 15
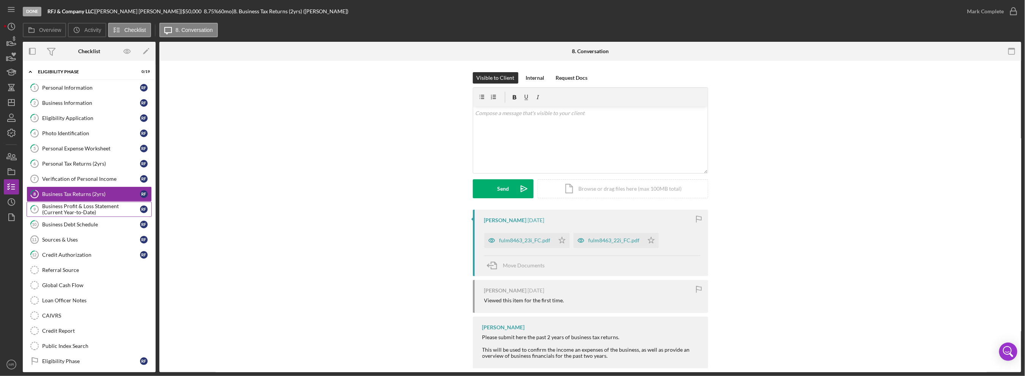
click at [83, 207] on div "Business Profit & Loss Statement (Current Year-to-Date)" at bounding box center [91, 209] width 98 height 12
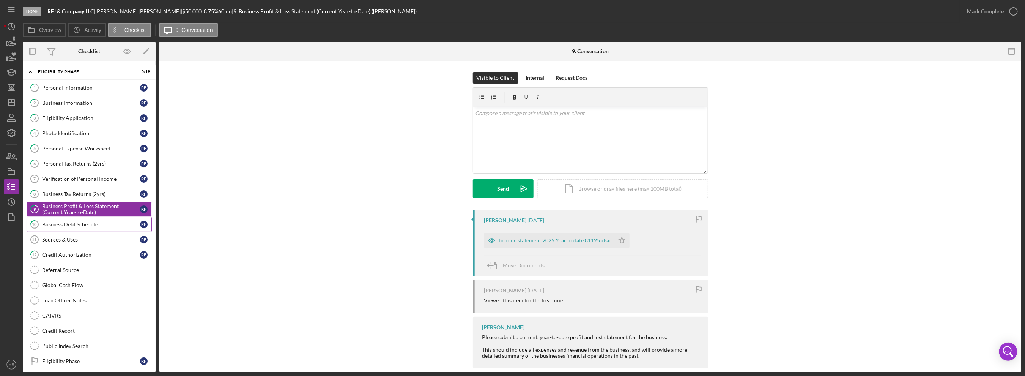
click at [88, 228] on link "10 Business Debt Schedule R F" at bounding box center [89, 224] width 125 height 15
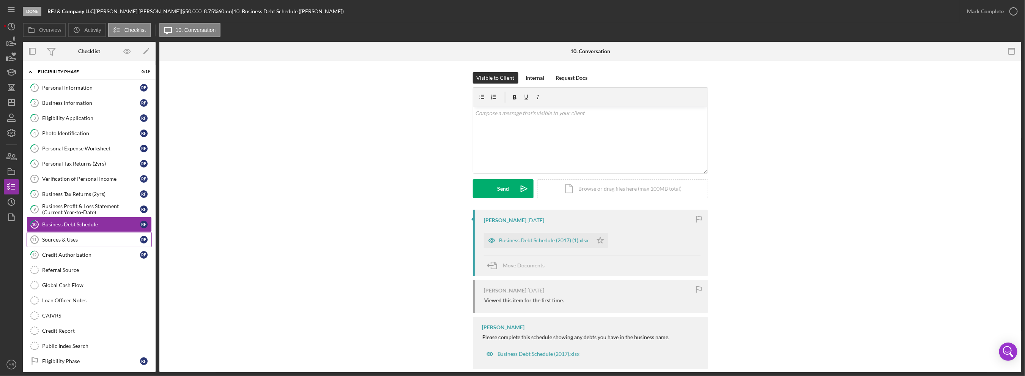
click at [91, 237] on div "Sources & Uses" at bounding box center [91, 240] width 98 height 6
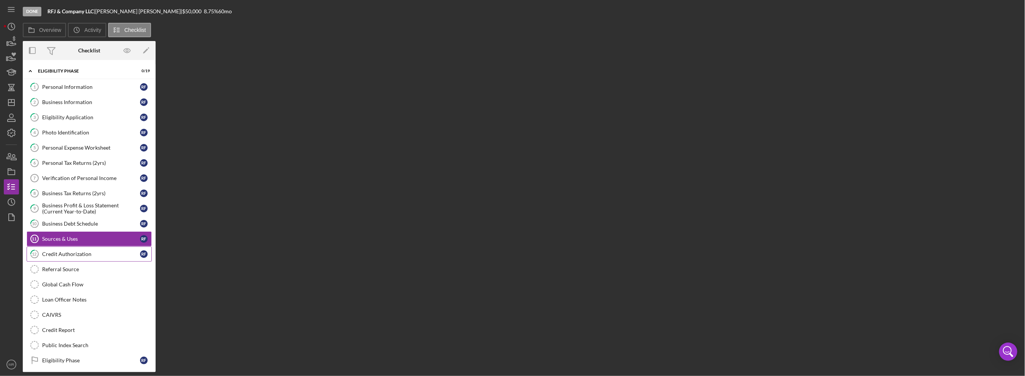
click at [93, 251] on div "Credit Authorization" at bounding box center [91, 254] width 98 height 6
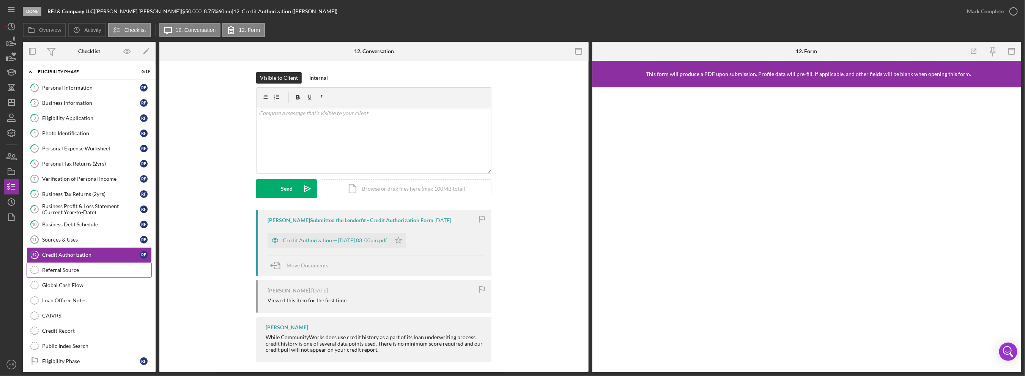
click at [90, 263] on link "Referral Source Referral Source" at bounding box center [89, 269] width 125 height 15
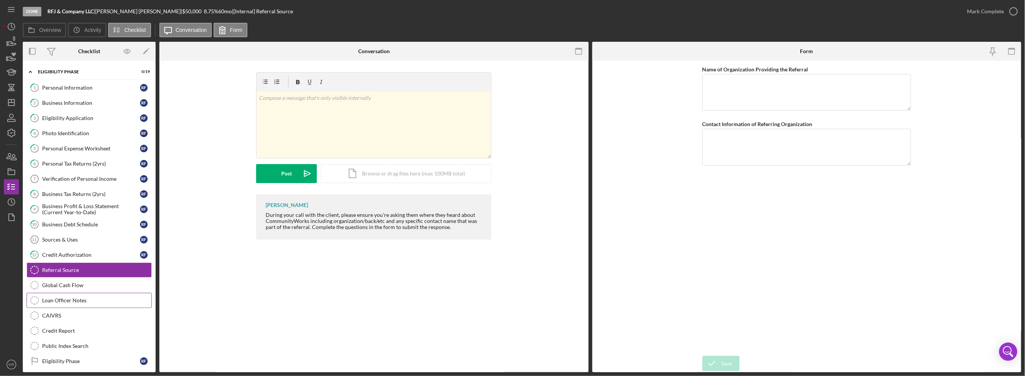
click at [92, 297] on div "Loan Officer Notes" at bounding box center [96, 300] width 109 height 6
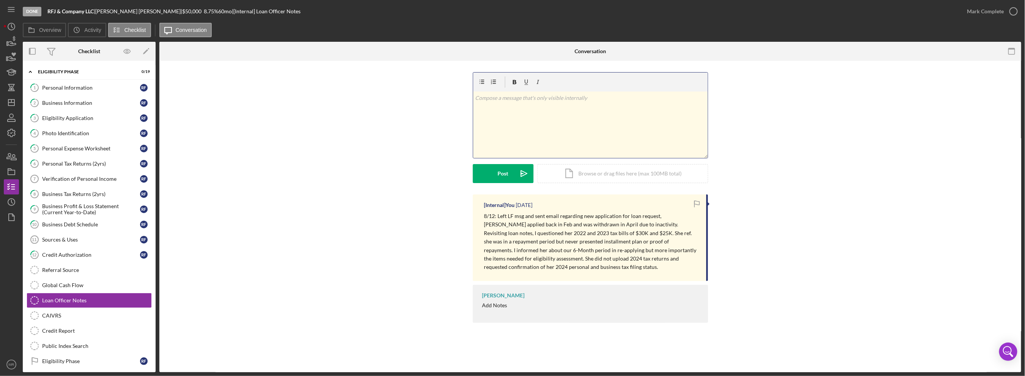
click at [535, 104] on div "v Color teal Color pink Remove color Add row above Add row below Add column bef…" at bounding box center [590, 125] width 235 height 66
click at [505, 171] on div "Post" at bounding box center [503, 173] width 11 height 19
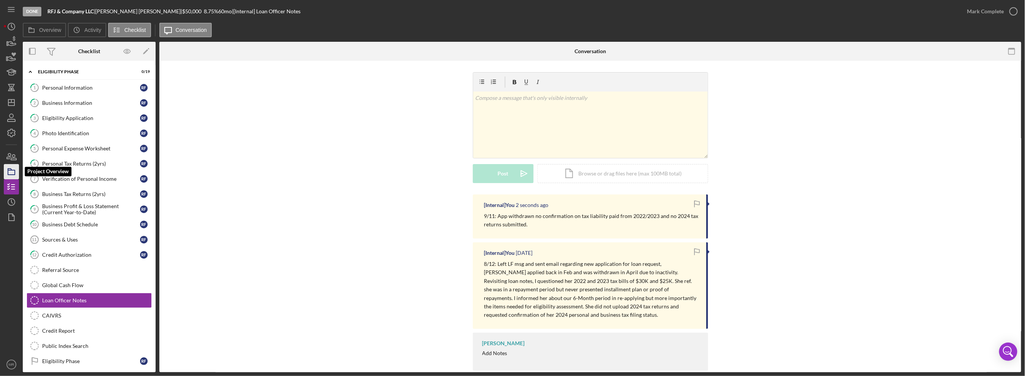
click at [5, 170] on icon "button" at bounding box center [11, 171] width 19 height 19
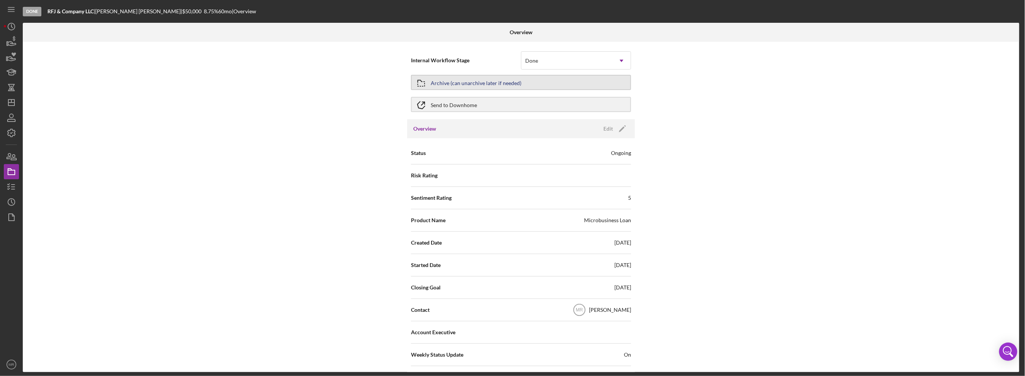
click at [494, 88] on div "Archive (can unarchive later if needed)" at bounding box center [476, 83] width 91 height 14
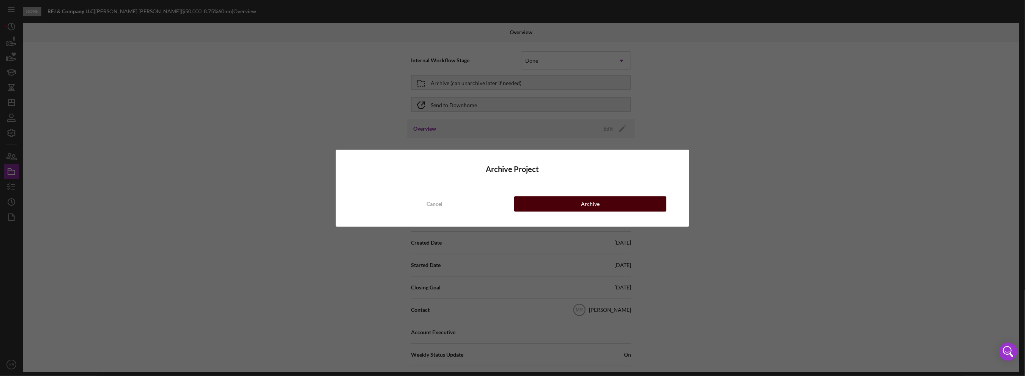
click at [571, 204] on button "Archive" at bounding box center [590, 203] width 152 height 15
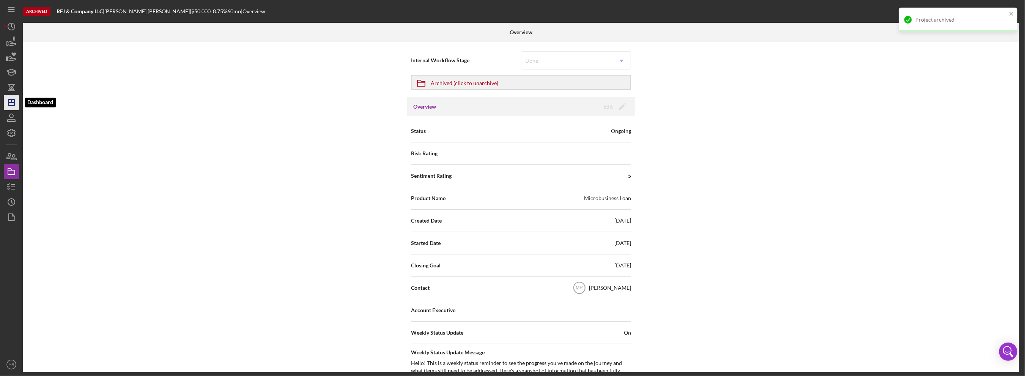
click at [6, 104] on icon "Icon/Dashboard" at bounding box center [11, 102] width 19 height 19
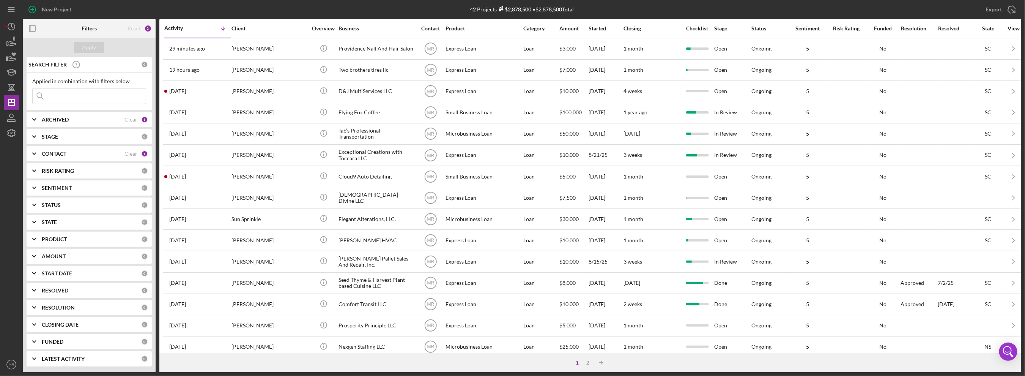
click at [188, 24] on div "Activity Icon/Table Sort Arrow" at bounding box center [197, 28] width 66 height 18
click at [185, 28] on div "Activity" at bounding box center [180, 28] width 33 height 6
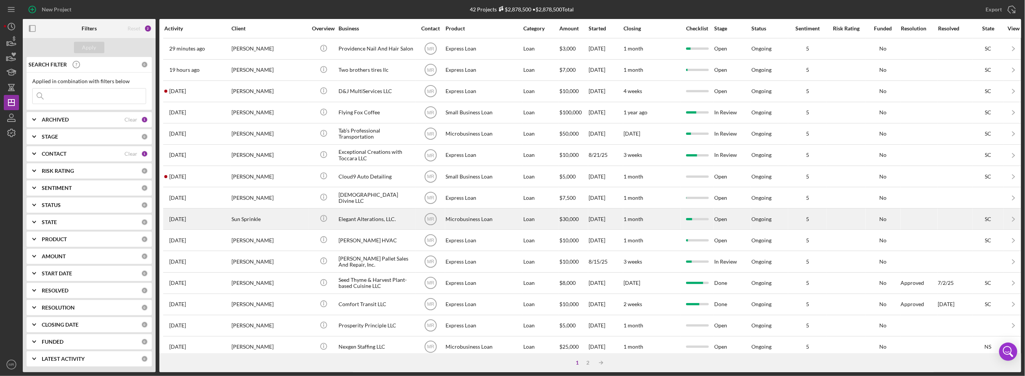
click at [230, 218] on div "[DATE] Sun Sprinkle" at bounding box center [197, 219] width 66 height 20
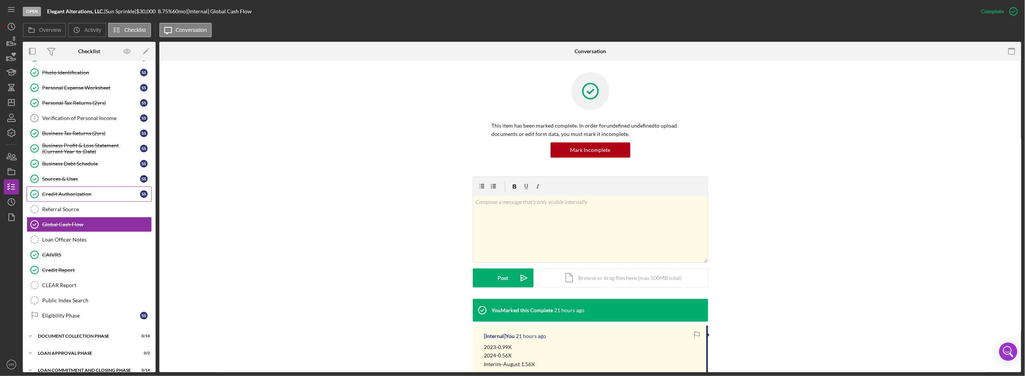
scroll to position [66, 0]
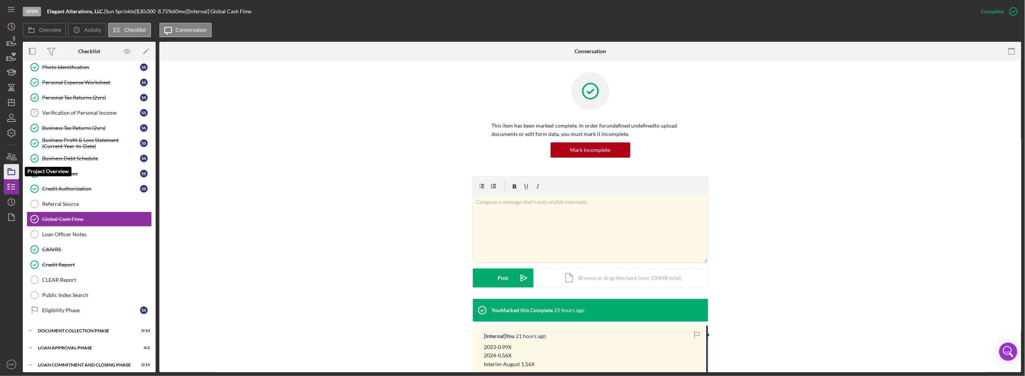
click at [9, 172] on icon "button" at bounding box center [11, 171] width 19 height 19
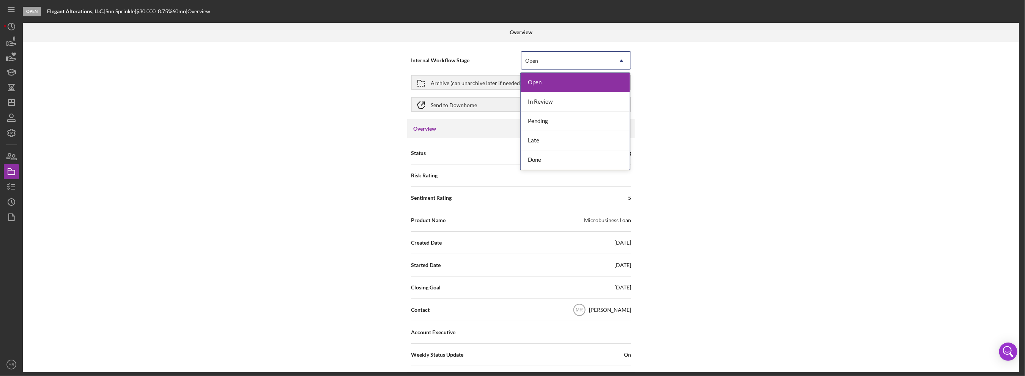
click at [562, 62] on div "Open" at bounding box center [567, 60] width 91 height 17
click at [548, 159] on div "Done" at bounding box center [575, 159] width 109 height 19
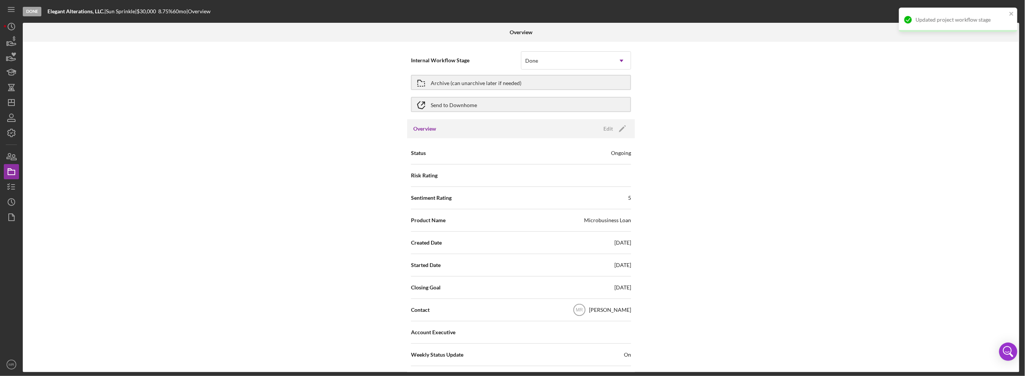
click at [697, 174] on div "Internal Workflow Stage option Done, selected. Done Icon/Dropdown Arrow Archive…" at bounding box center [521, 207] width 997 height 330
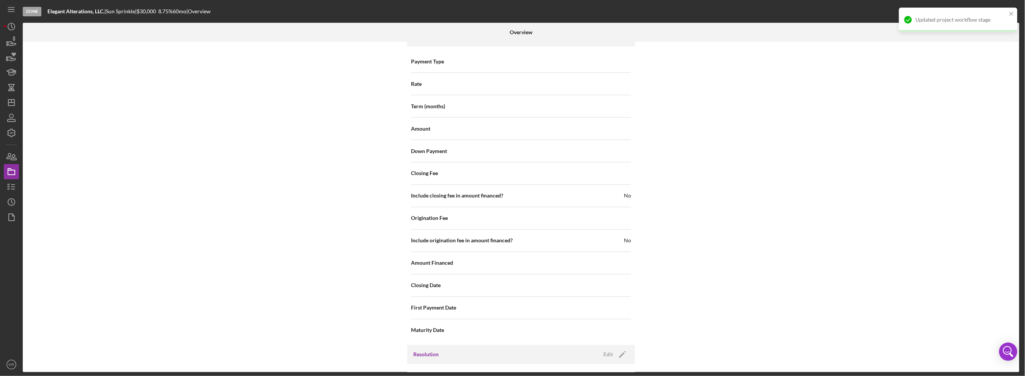
scroll to position [817, 0]
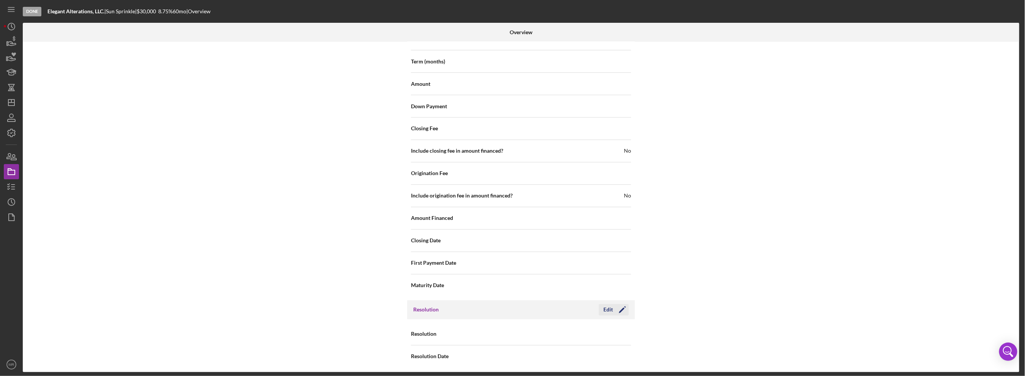
click at [609, 304] on div "Edit" at bounding box center [608, 309] width 9 height 11
click at [580, 327] on div "Select..." at bounding box center [567, 334] width 91 height 17
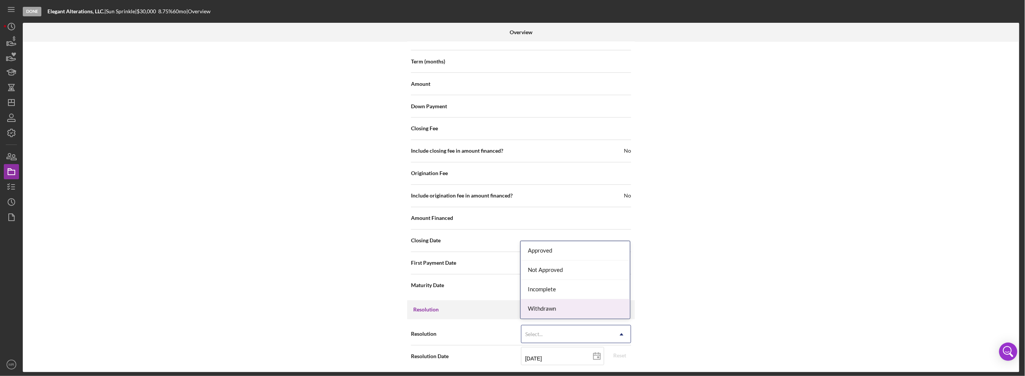
click at [572, 305] on div "Withdrawn" at bounding box center [575, 308] width 109 height 19
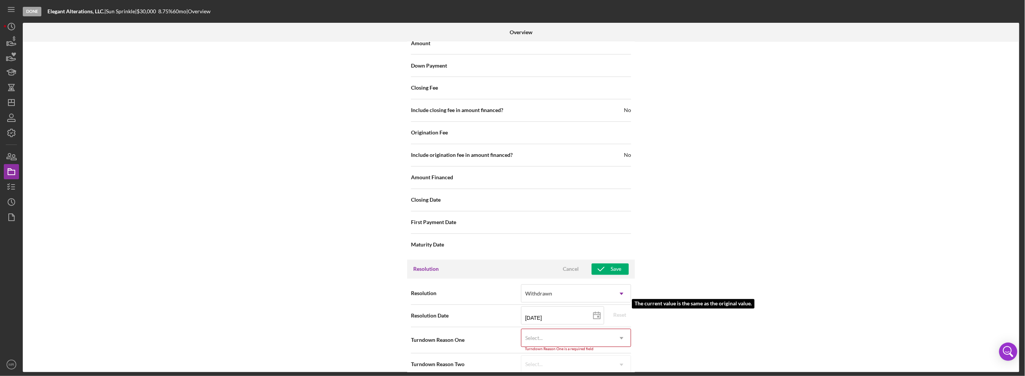
scroll to position [866, 0]
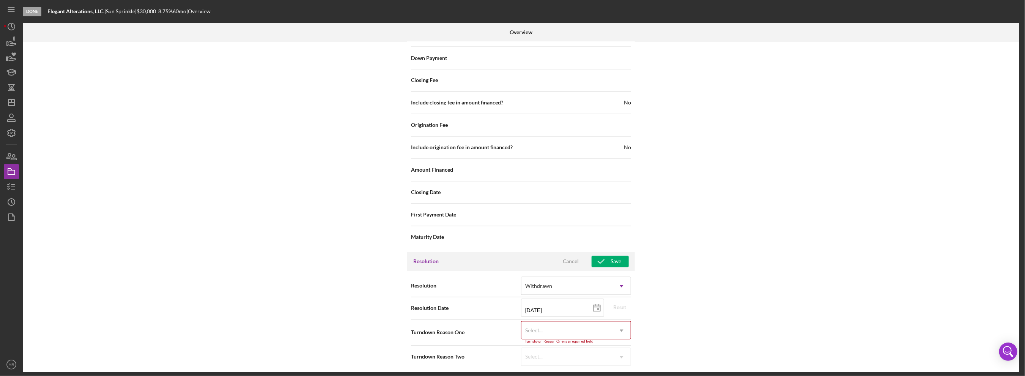
click at [563, 332] on div "Select..." at bounding box center [567, 330] width 91 height 17
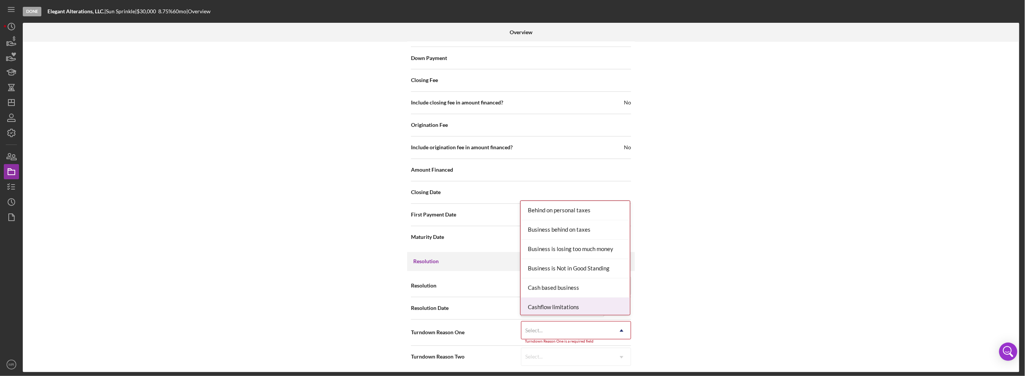
click at [574, 305] on div "Cashflow limitations" at bounding box center [575, 307] width 109 height 19
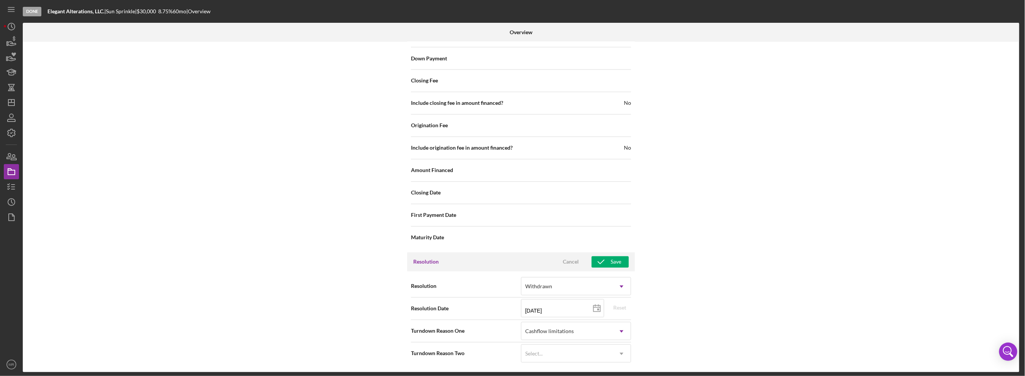
scroll to position [862, 0]
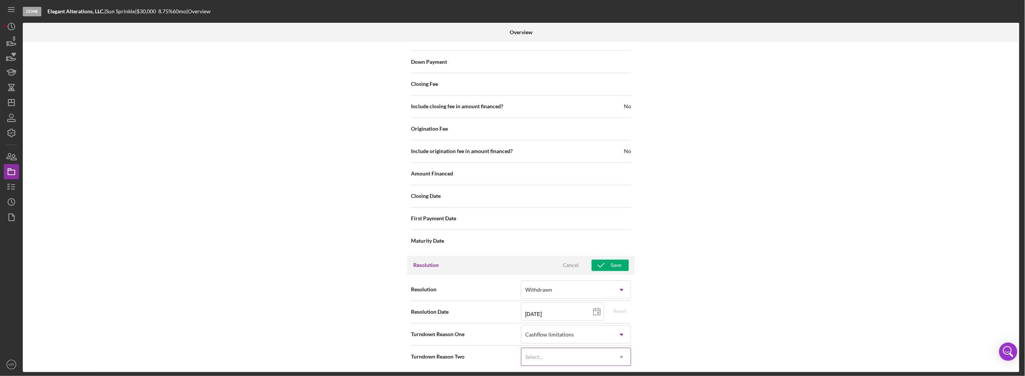
click at [576, 352] on div "Select..." at bounding box center [567, 357] width 91 height 17
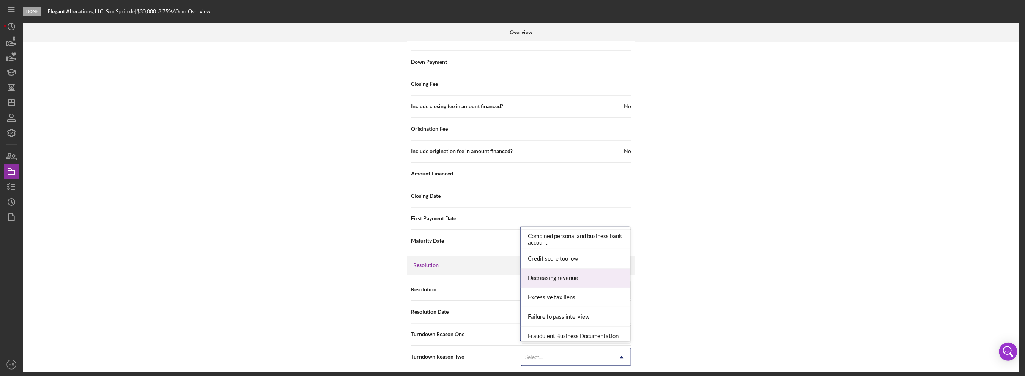
scroll to position [114, 0]
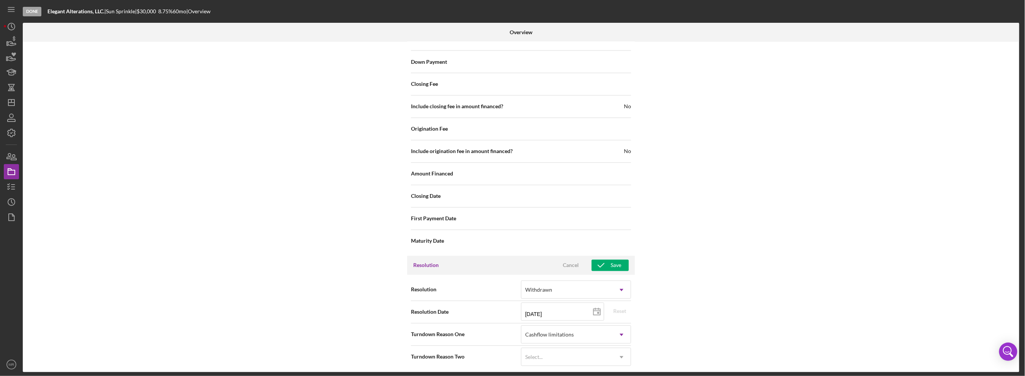
click at [712, 314] on div "Internal Workflow Stage Done Icon/Dropdown Arrow Archive (can unarchive later i…" at bounding box center [521, 207] width 997 height 330
click at [607, 260] on icon "button" at bounding box center [601, 265] width 19 height 19
click at [7, 104] on icon "Icon/Dashboard" at bounding box center [11, 102] width 19 height 19
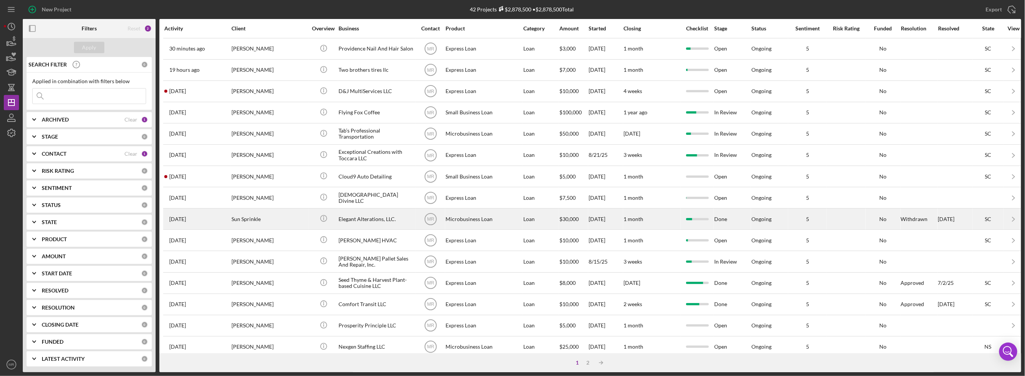
click at [205, 217] on div "[DATE] Sun Sprinkle" at bounding box center [197, 219] width 66 height 20
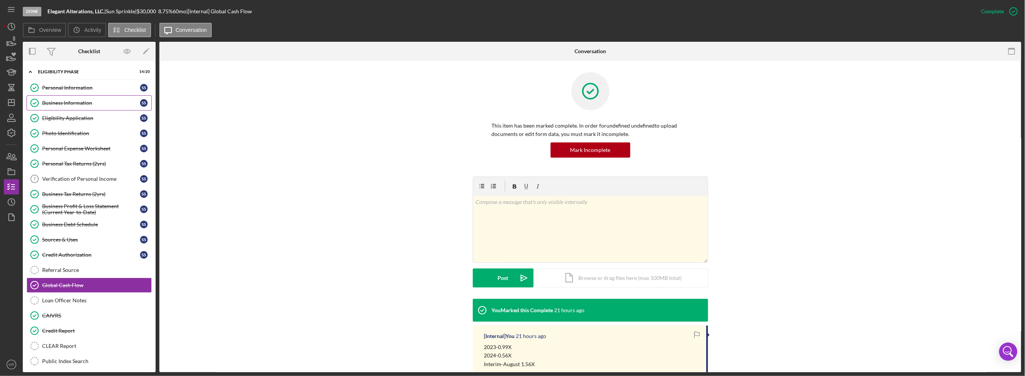
click at [96, 103] on div "Business Information" at bounding box center [91, 103] width 98 height 6
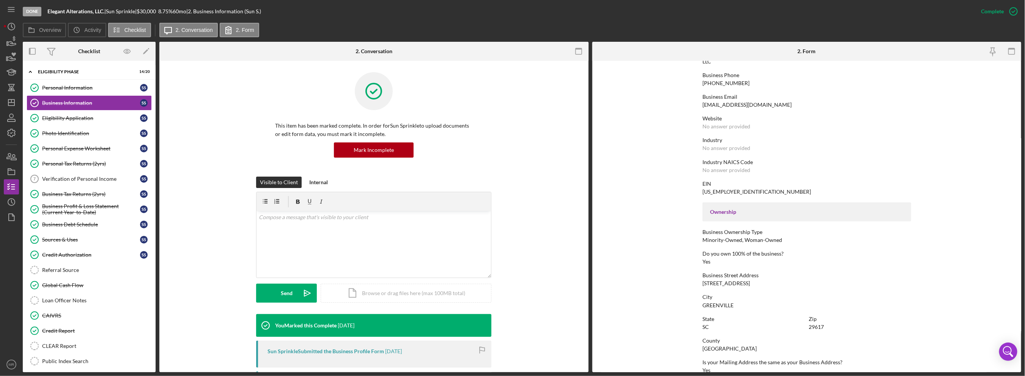
scroll to position [114, 0]
click at [730, 282] on div "[STREET_ADDRESS]" at bounding box center [726, 283] width 47 height 6
copy div "[STREET_ADDRESS]"
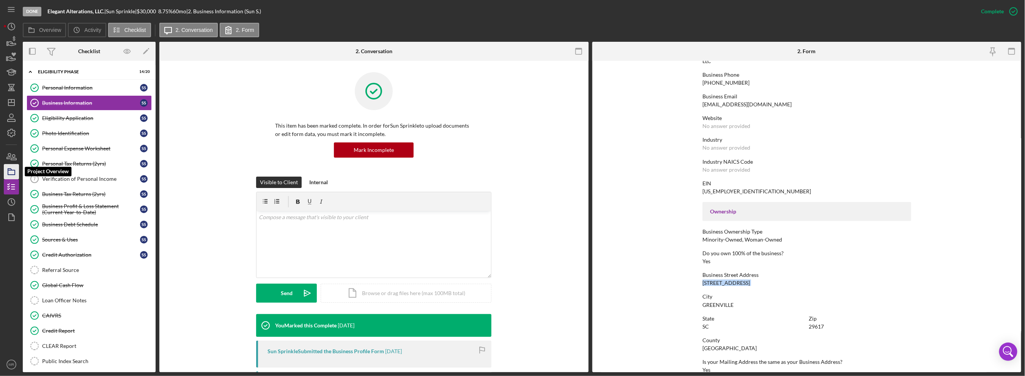
click at [14, 175] on icon "button" at bounding box center [11, 171] width 19 height 19
